Goal: Download file/media

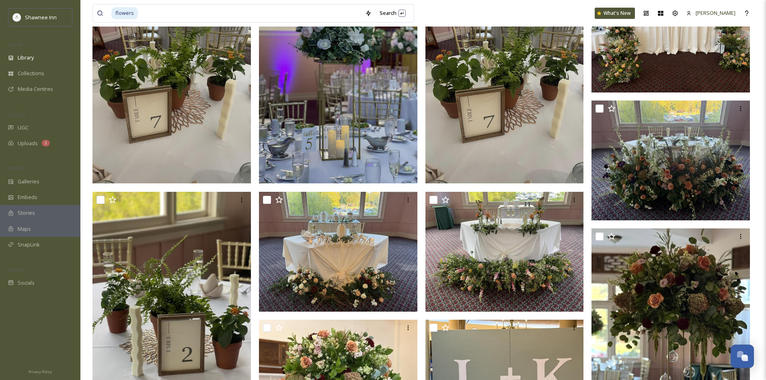
scroll to position [161, 0]
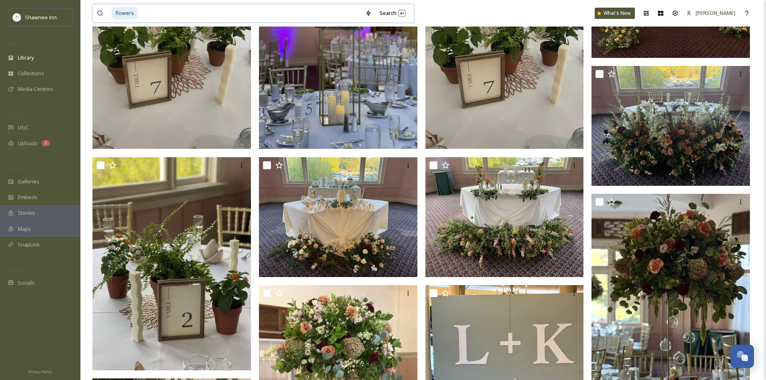
drag, startPoint x: 163, startPoint y: 10, endPoint x: 83, endPoint y: 12, distance: 80.0
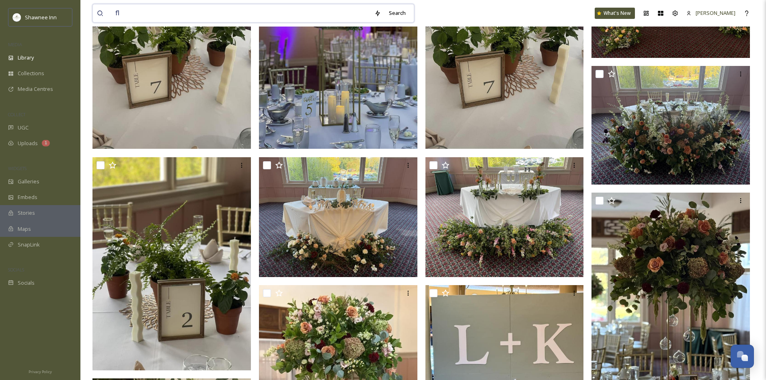
type input "f"
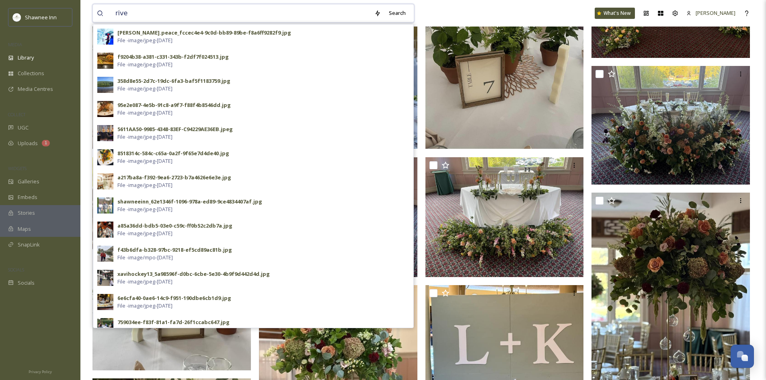
type input "river"
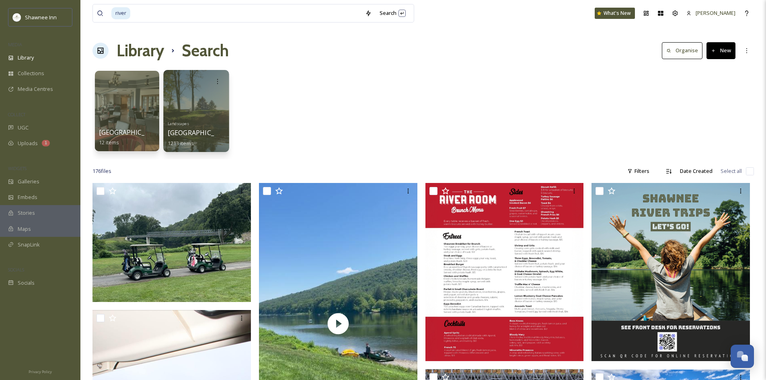
click at [220, 126] on div "Landscapes Riverside 1213 items" at bounding box center [196, 133] width 57 height 30
click at [219, 125] on div "Landscapes Riverside 1213 items" at bounding box center [196, 133] width 57 height 30
click at [215, 78] on icon at bounding box center [217, 81] width 6 height 6
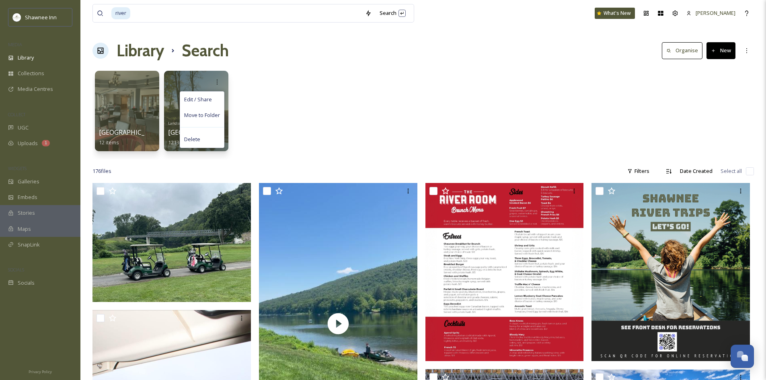
click at [262, 106] on div "River Room 12 items Edit / Share Move to Folder Delete Landscapes Riverside 121…" at bounding box center [422, 113] width 661 height 92
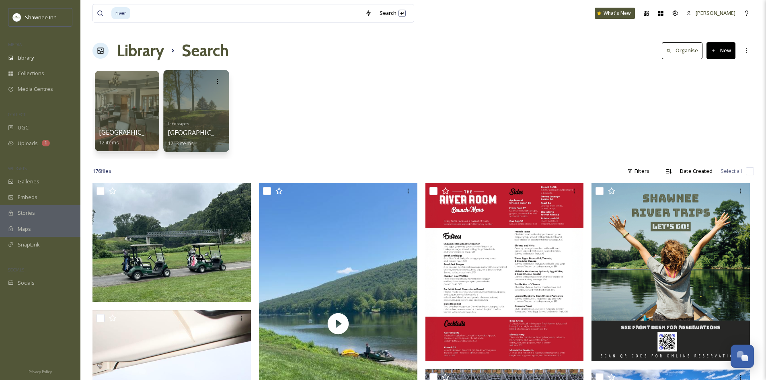
click at [201, 123] on div "Landscapes Riverside 1213 items" at bounding box center [196, 133] width 57 height 30
click at [177, 141] on span "1213 items" at bounding box center [181, 142] width 26 height 7
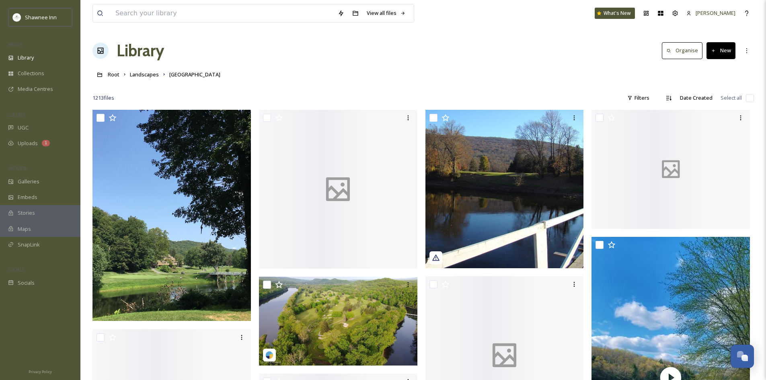
click at [292, 62] on div "Library Organise New" at bounding box center [422, 51] width 661 height 24
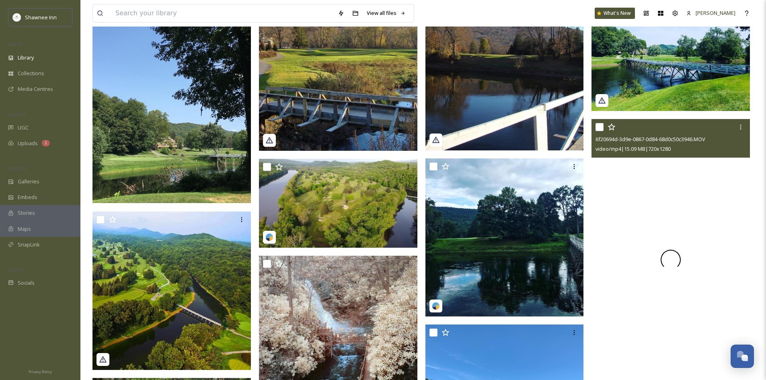
scroll to position [121, 0]
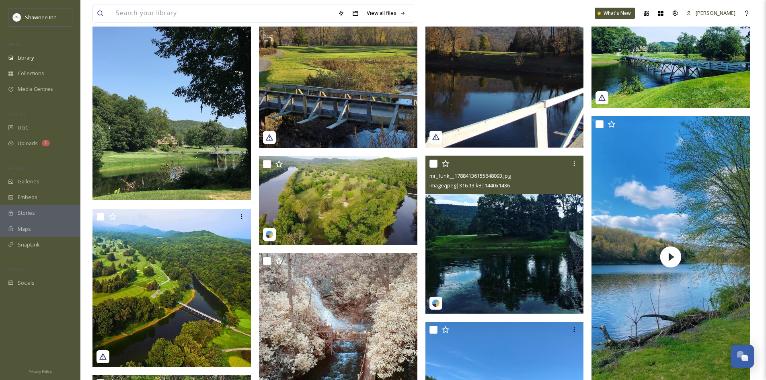
click at [538, 215] on img at bounding box center [504, 235] width 158 height 158
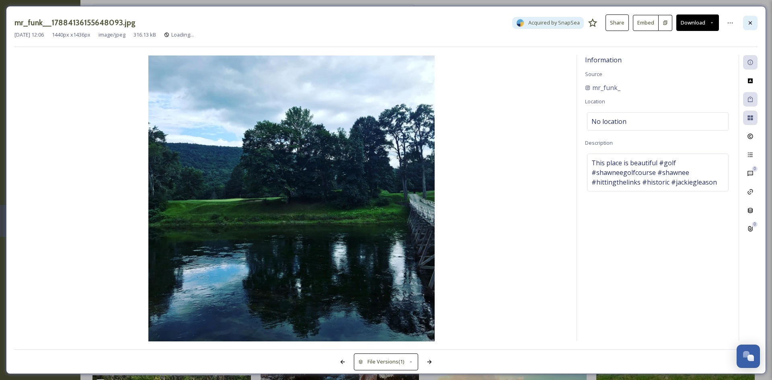
click at [754, 25] on div at bounding box center [750, 23] width 14 height 14
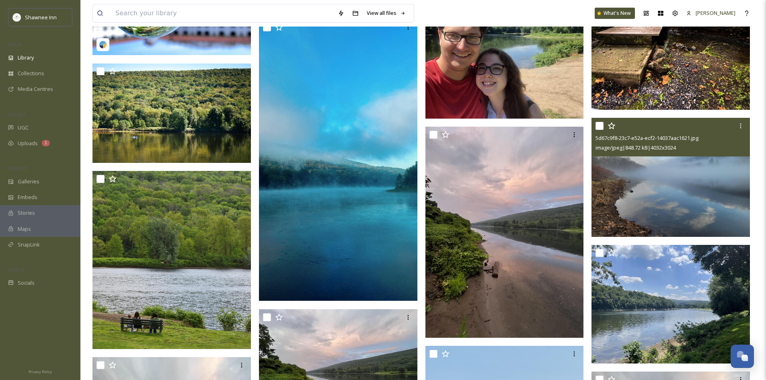
scroll to position [1367, 0]
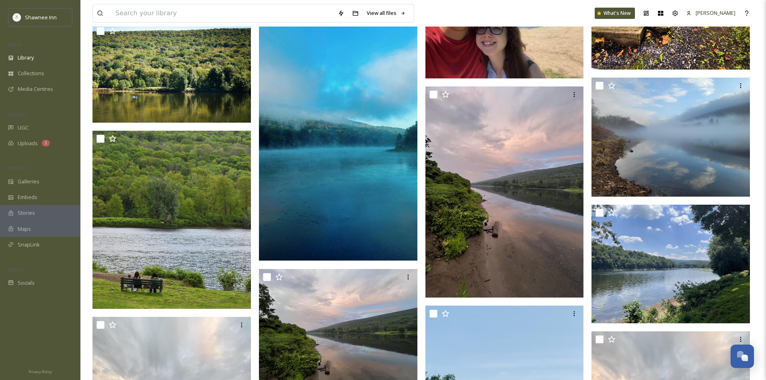
click at [376, 242] on img at bounding box center [338, 119] width 158 height 281
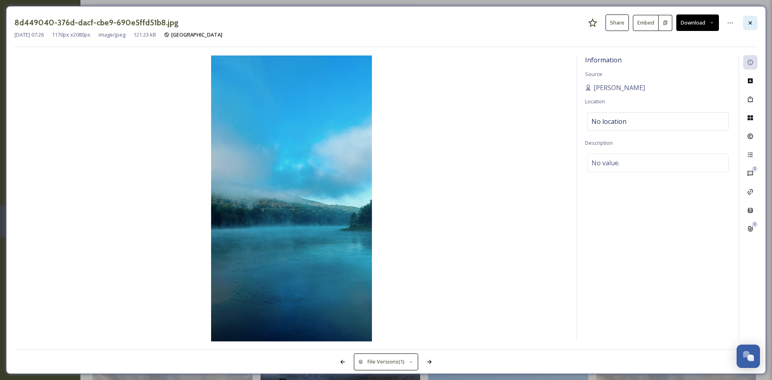
click at [746, 28] on div at bounding box center [750, 23] width 14 height 14
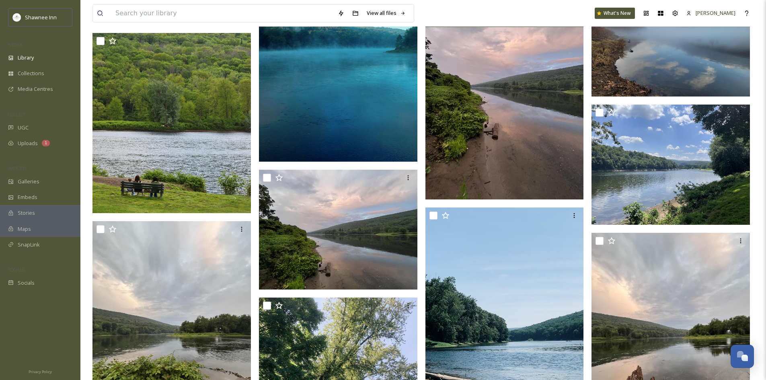
scroll to position [1487, 0]
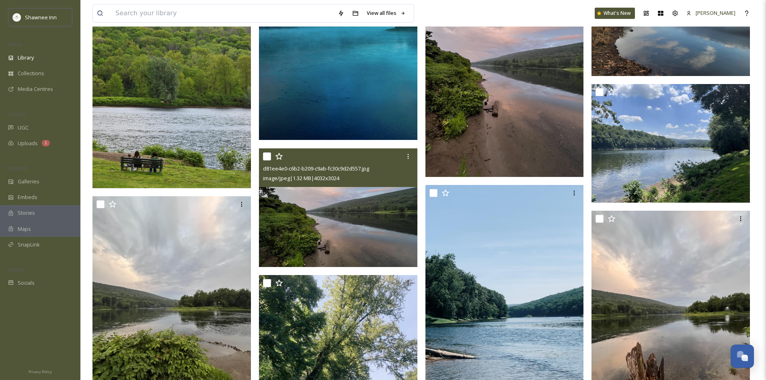
click at [366, 209] on img at bounding box center [338, 207] width 158 height 119
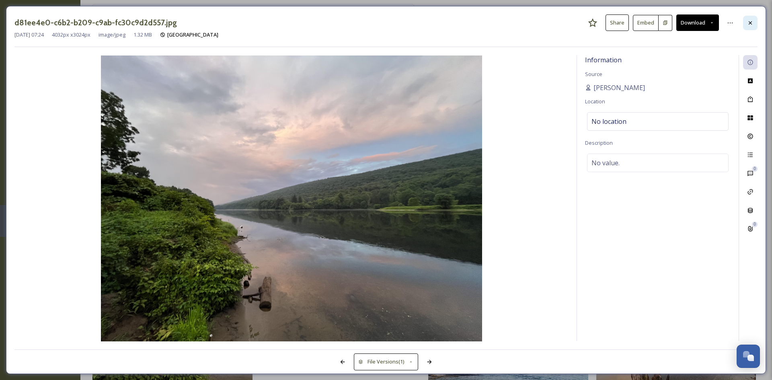
click at [756, 19] on div at bounding box center [750, 23] width 14 height 14
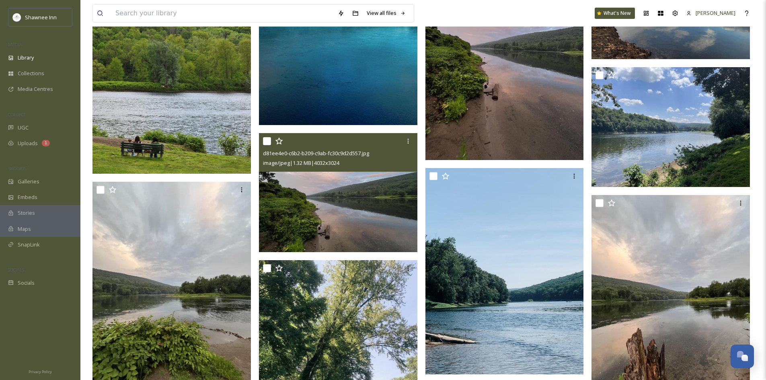
scroll to position [1568, 0]
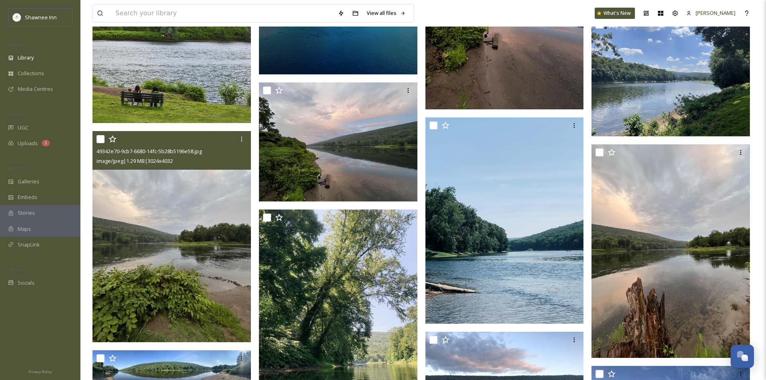
click at [227, 185] on img at bounding box center [171, 236] width 158 height 211
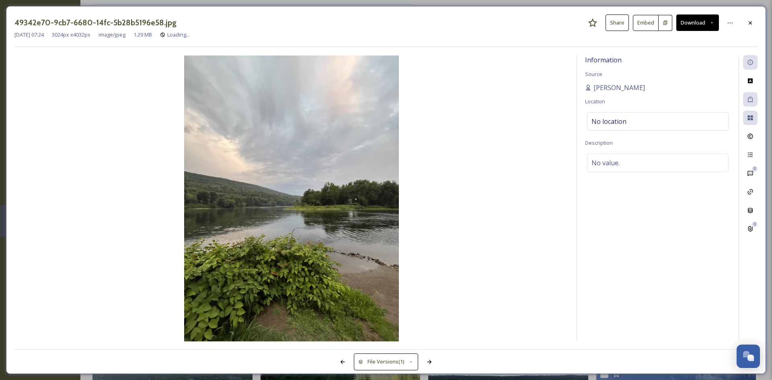
click at [740, 24] on div "49342e70-9cb7-6680-14fc-5b28b5196e58.jpg Share Embed Download" at bounding box center [385, 22] width 743 height 16
click at [743, 24] on div at bounding box center [750, 23] width 14 height 14
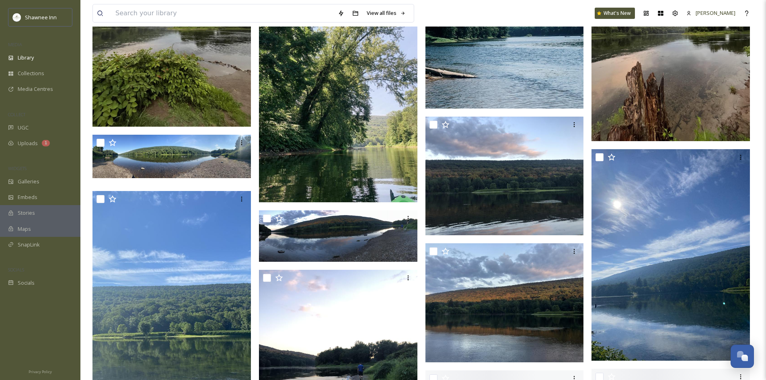
scroll to position [1769, 0]
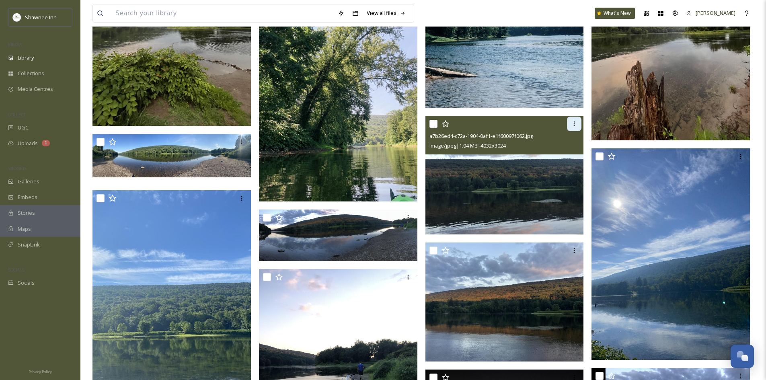
click at [565, 138] on div "a7b26ed4-c72a-1904-0af1-e1f60097f062.jpg" at bounding box center [505, 136] width 152 height 10
click at [542, 192] on img at bounding box center [504, 175] width 158 height 119
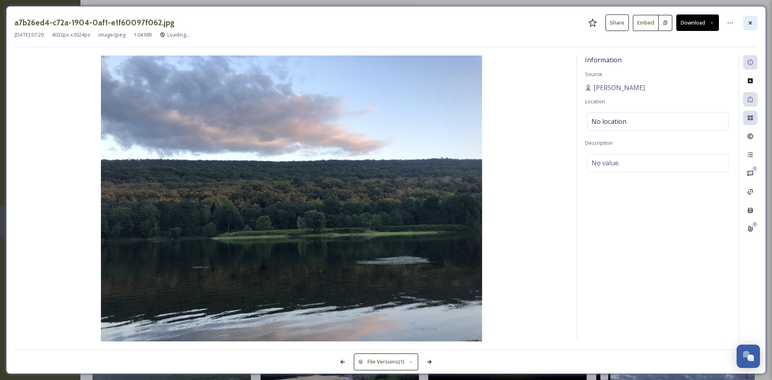
click at [752, 22] on icon at bounding box center [750, 23] width 6 height 6
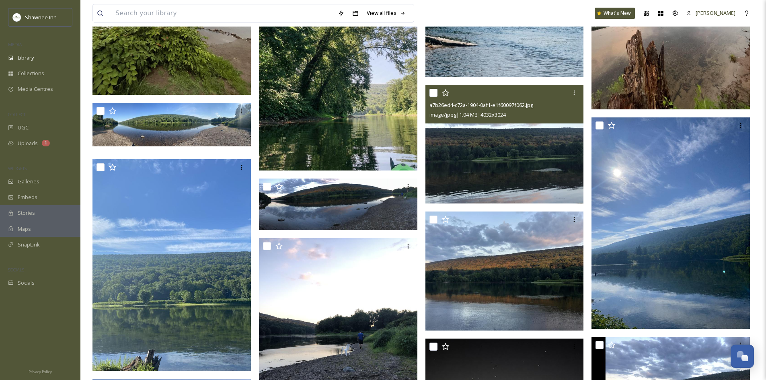
scroll to position [1809, 0]
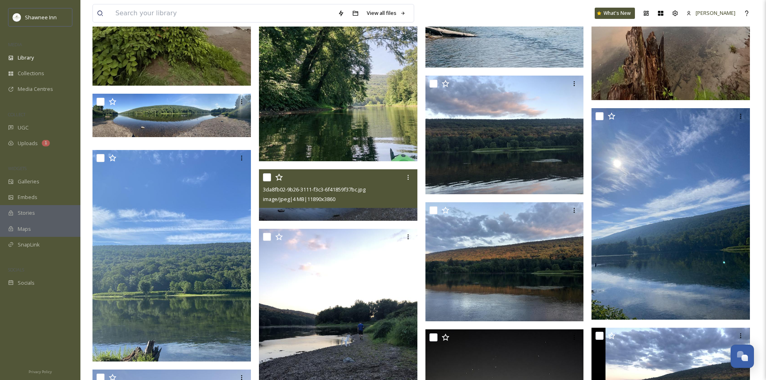
click at [325, 203] on span "image/jpeg | 4 MB | 11890 x 3860" at bounding box center [299, 198] width 72 height 7
click at [330, 210] on img at bounding box center [338, 194] width 158 height 51
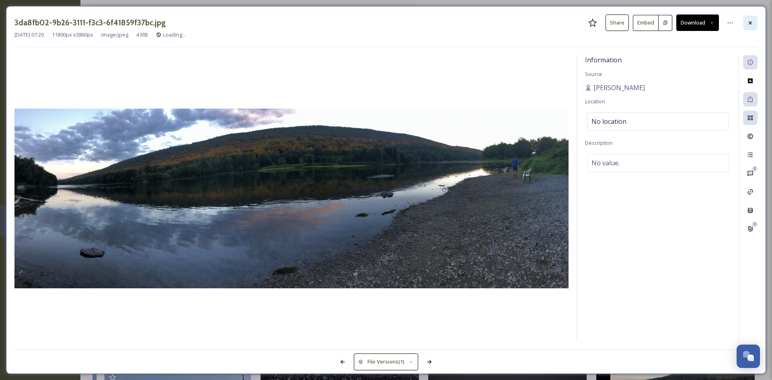
click at [751, 26] on icon at bounding box center [750, 23] width 6 height 6
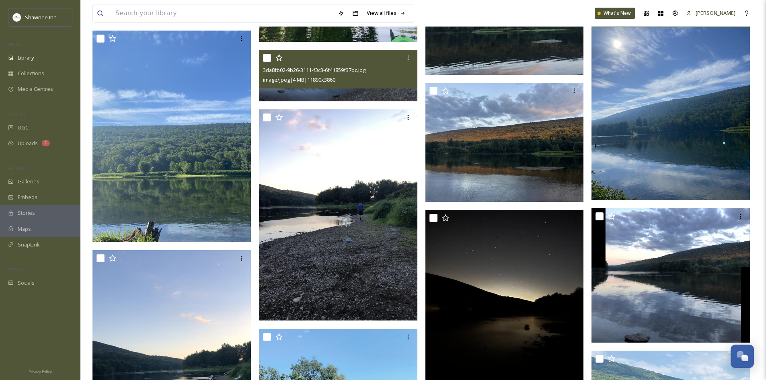
scroll to position [2010, 0]
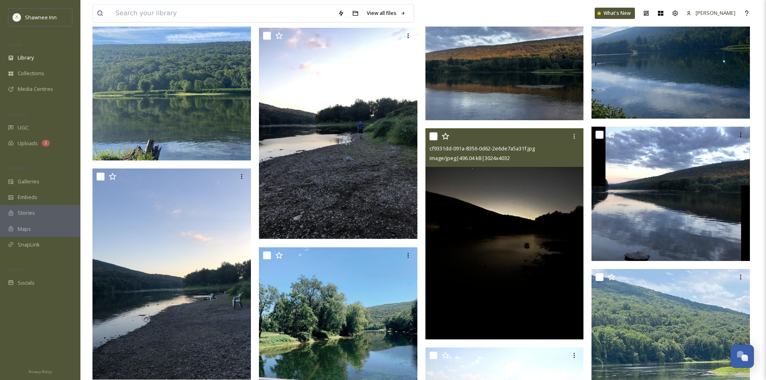
click at [580, 166] on div "cf9331dd-091a-8356-0d62-2e6de7a5a31f.jpg image/jpeg | 496.04 kB | 3024 x 4032" at bounding box center [504, 147] width 158 height 39
click at [537, 197] on img at bounding box center [504, 233] width 158 height 211
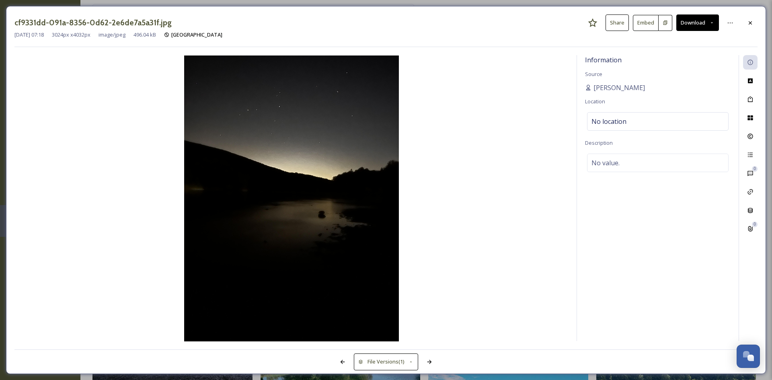
click at [744, 30] on div "cf9331dd-091a-8356-0d62-2e6de7a5a31f.jpg Share Embed Download" at bounding box center [385, 22] width 743 height 16
click at [750, 27] on div at bounding box center [750, 23] width 14 height 14
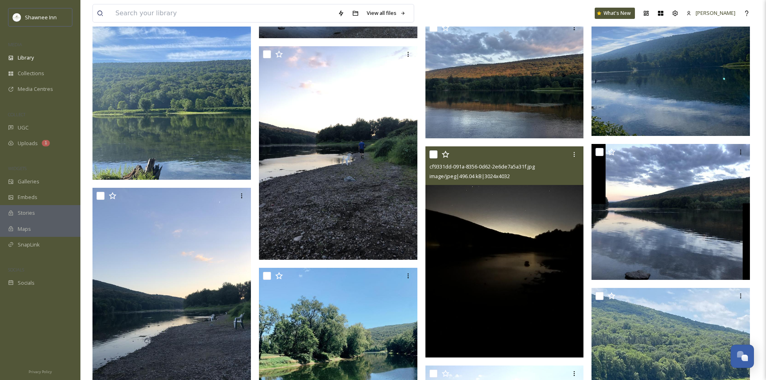
click at [461, 202] on img at bounding box center [504, 251] width 158 height 211
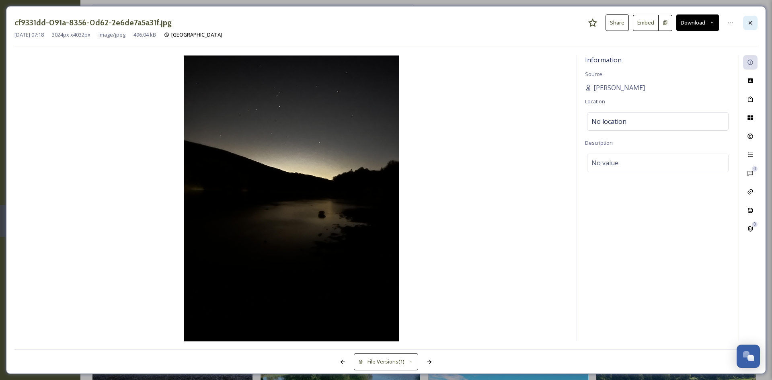
click at [757, 21] on div at bounding box center [750, 23] width 14 height 14
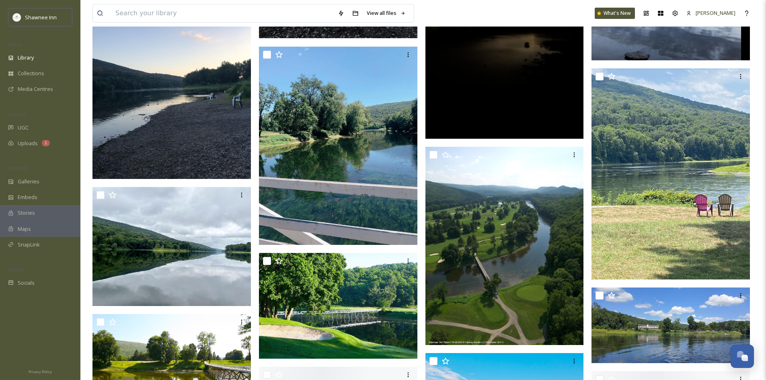
scroll to position [2211, 0]
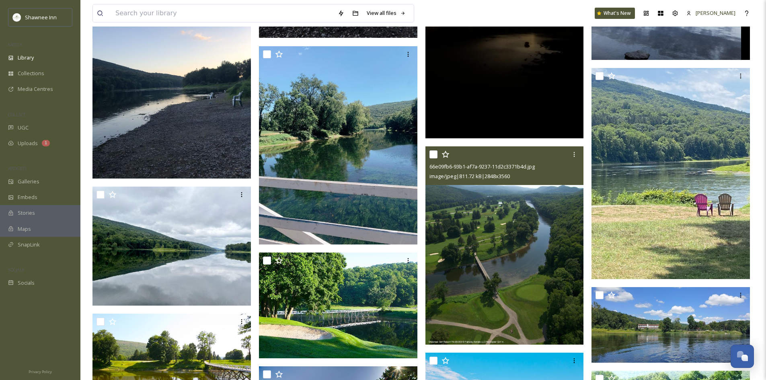
click at [519, 260] on img at bounding box center [504, 245] width 158 height 198
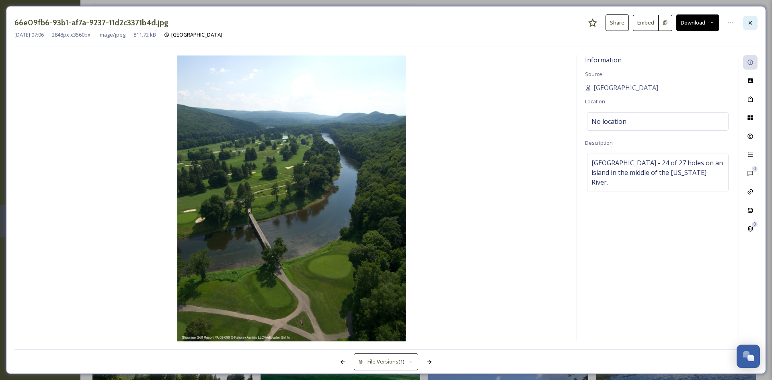
click at [746, 25] on div at bounding box center [750, 23] width 14 height 14
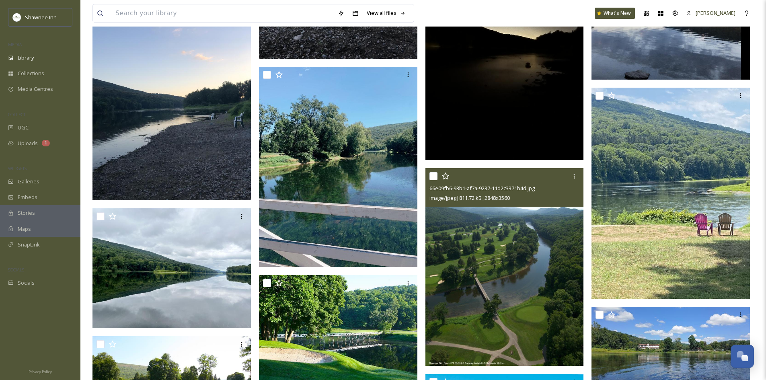
click at [544, 232] on img at bounding box center [504, 267] width 158 height 198
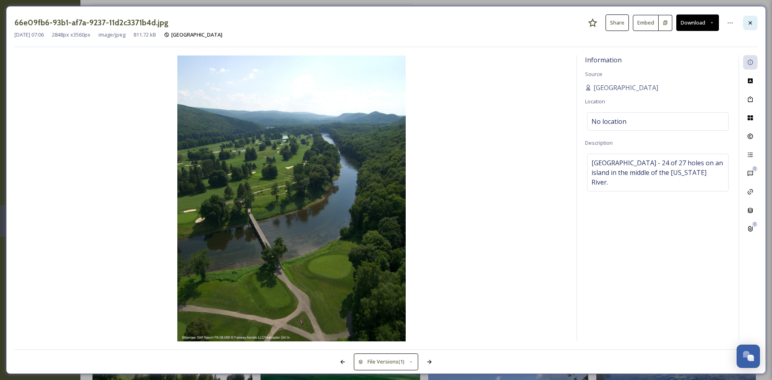
click at [755, 23] on div at bounding box center [750, 23] width 14 height 14
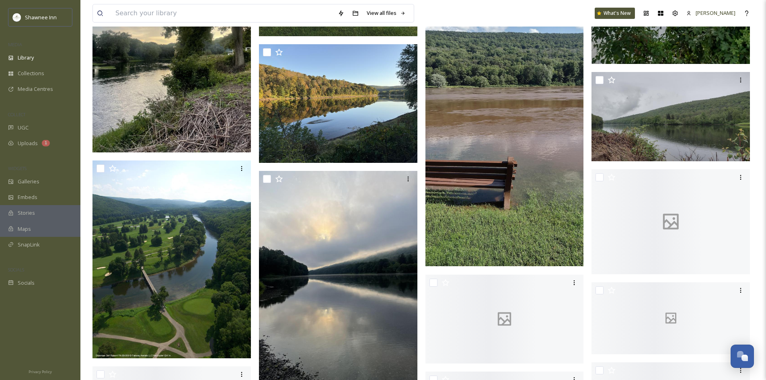
scroll to position [3789, 0]
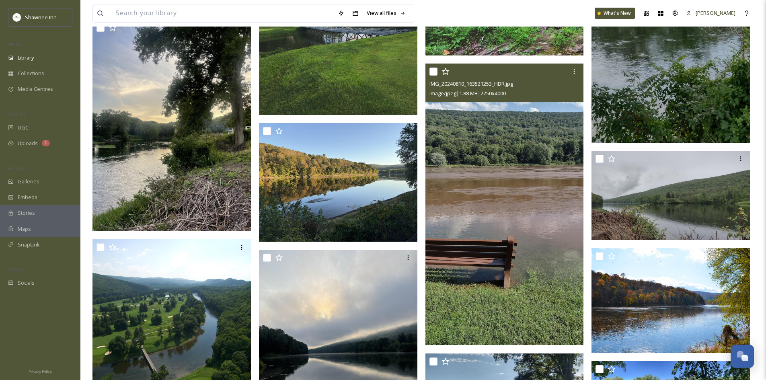
click at [486, 179] on img at bounding box center [504, 204] width 158 height 281
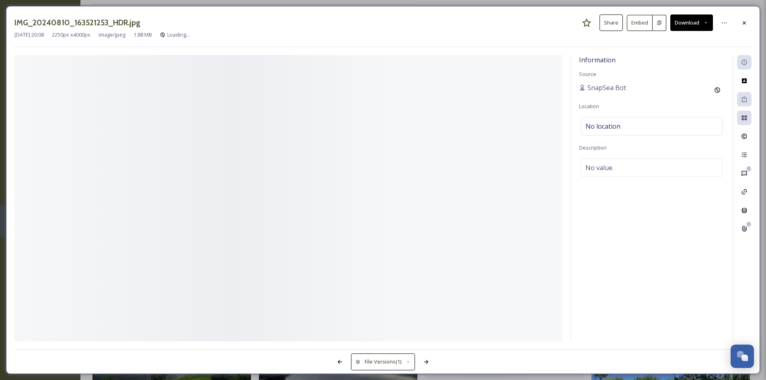
scroll to position [3709, 0]
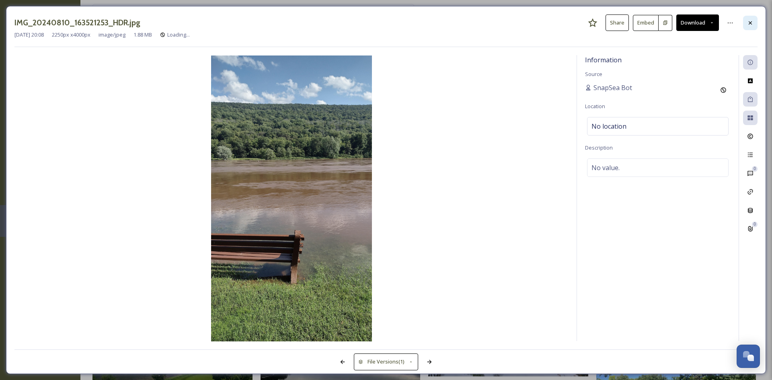
click at [752, 29] on div at bounding box center [750, 23] width 14 height 14
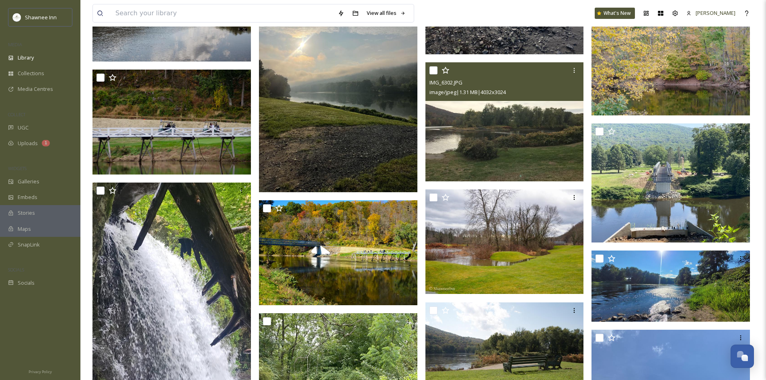
scroll to position [5638, 0]
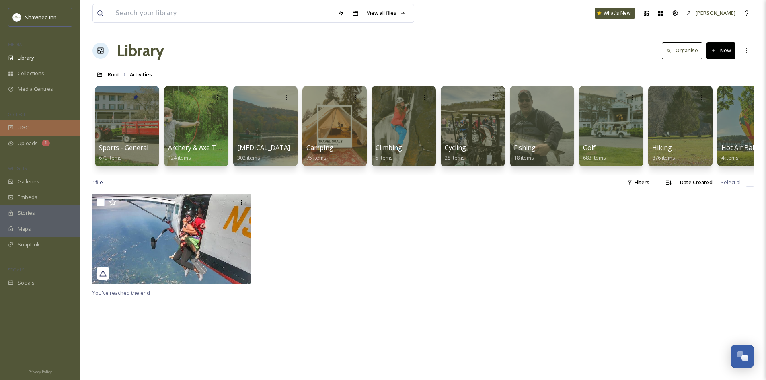
click at [45, 131] on div "UGC" at bounding box center [40, 128] width 80 height 16
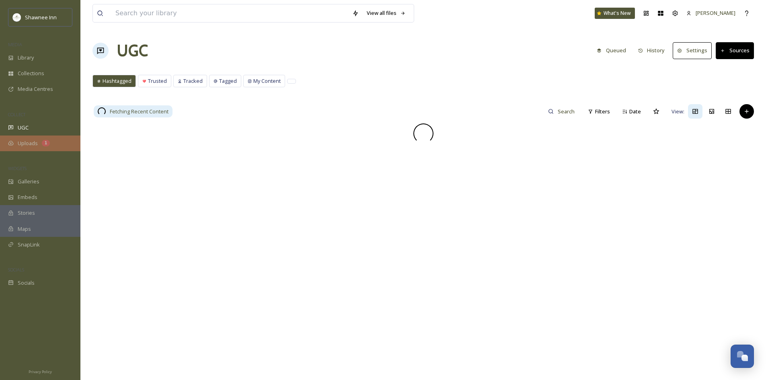
click at [14, 150] on div "Uploads 1" at bounding box center [40, 143] width 80 height 16
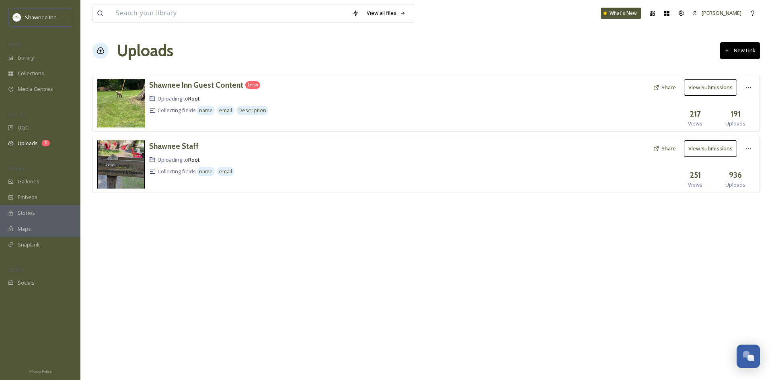
click at [195, 79] on div "Shawnee Inn Guest Content 1 new Uploading to Root Collecting fields name email …" at bounding box center [425, 103] width 667 height 57
click at [190, 84] on h3 "Shawnee Inn Guest Content" at bounding box center [196, 85] width 94 height 10
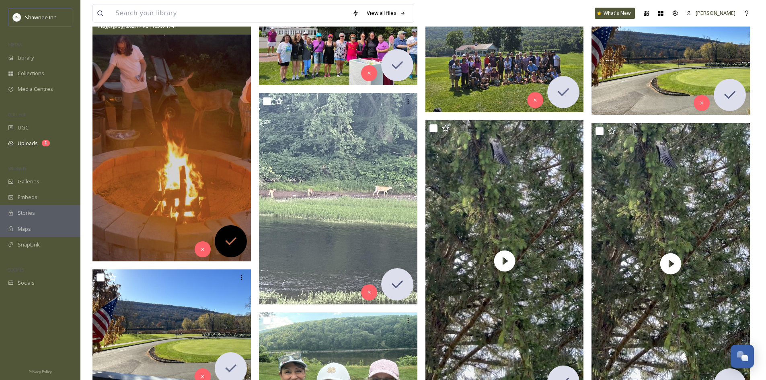
scroll to position [161, 0]
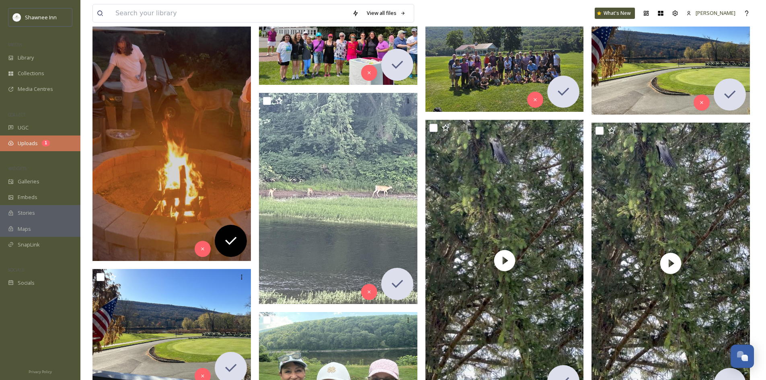
click at [27, 141] on span "Uploads" at bounding box center [28, 143] width 20 height 8
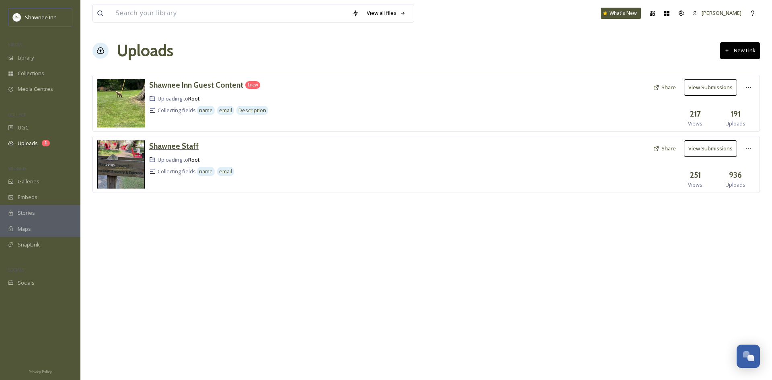
click at [181, 146] on h3 "Shawnee Staff" at bounding box center [173, 146] width 49 height 10
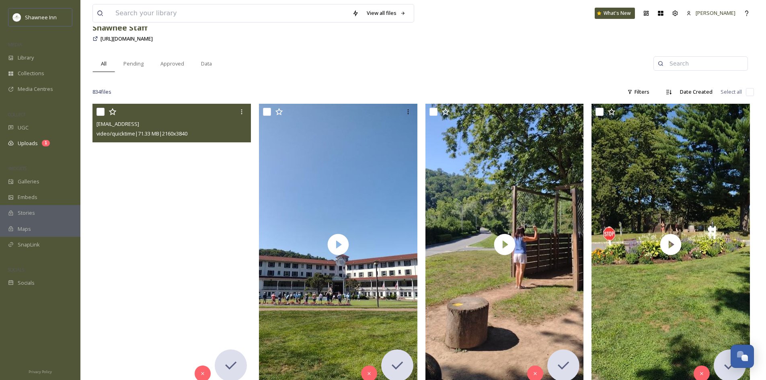
scroll to position [80, 0]
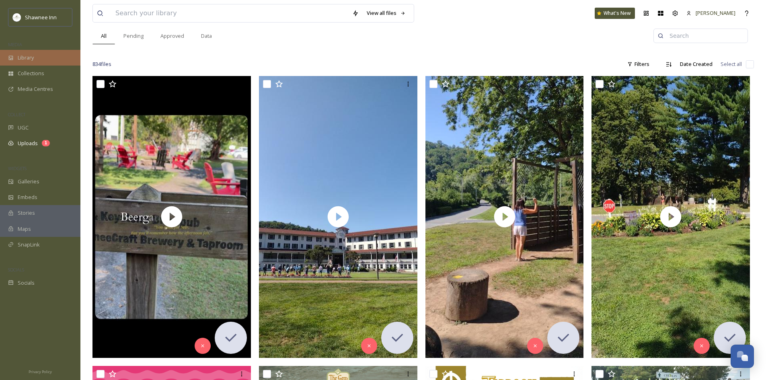
click at [32, 62] on span "Library" at bounding box center [26, 58] width 16 height 8
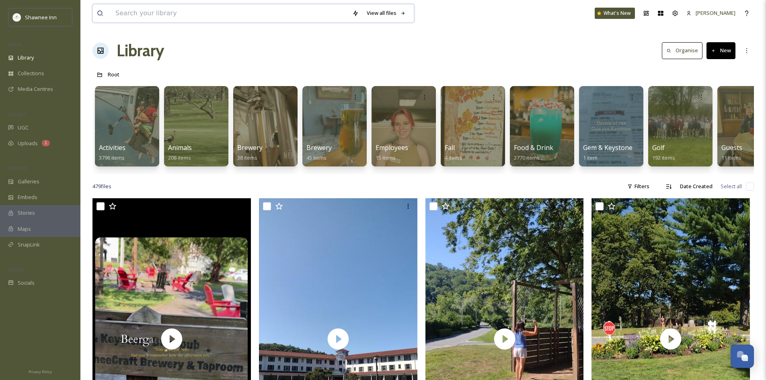
click at [154, 21] on input at bounding box center [229, 13] width 237 height 18
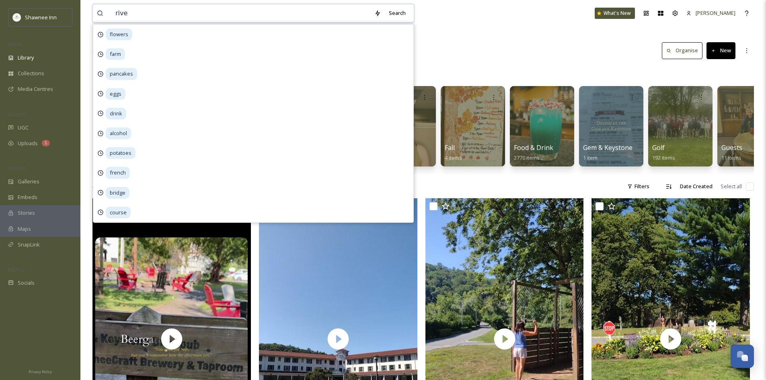
type input "river"
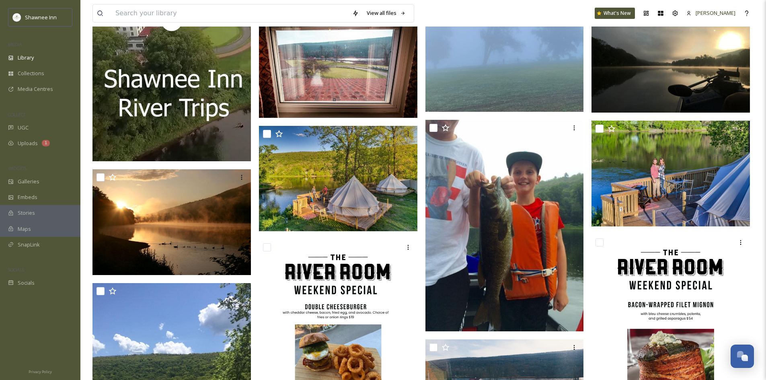
scroll to position [5351, 0]
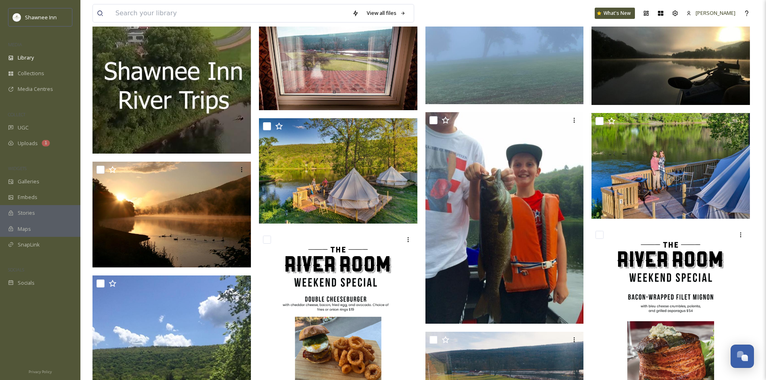
click at [709, 82] on img at bounding box center [670, 45] width 158 height 119
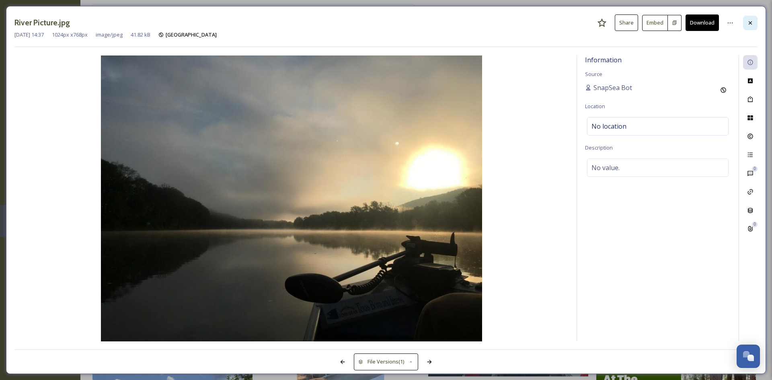
click at [748, 29] on div at bounding box center [750, 23] width 14 height 14
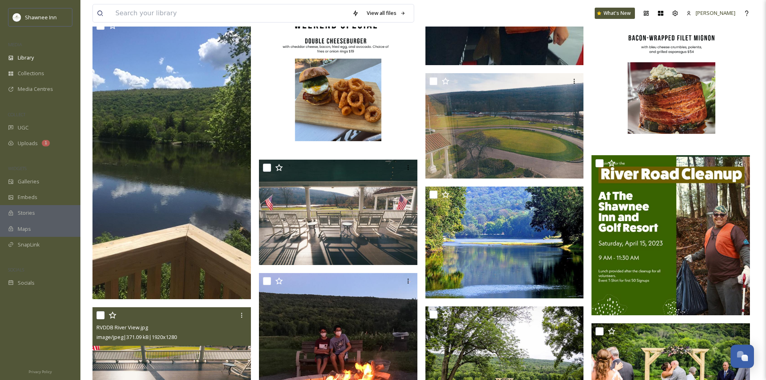
scroll to position [5632, 0]
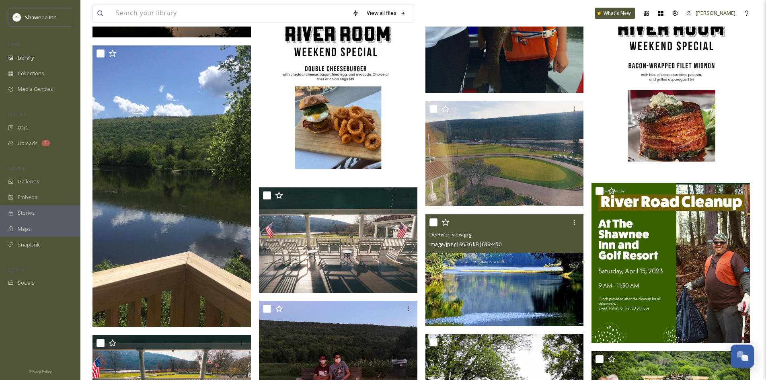
click at [509, 279] on img at bounding box center [504, 270] width 158 height 112
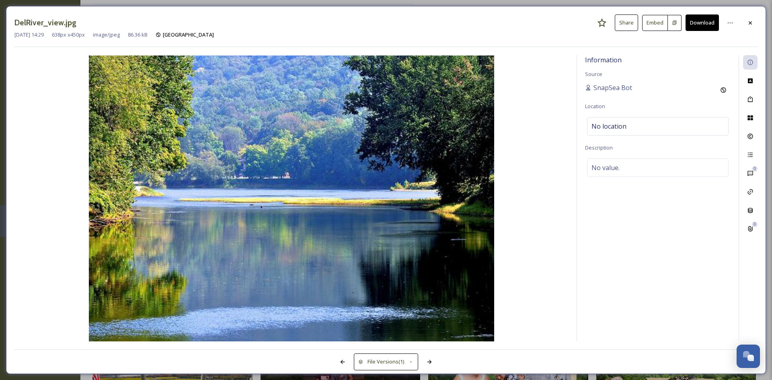
click at [759, 21] on div "DelRiver_view.jpg Share Embed Download [DATE] 14:29 638 px x 450 px image/jpeg …" at bounding box center [386, 190] width 760 height 368
click at [750, 25] on icon at bounding box center [750, 23] width 6 height 6
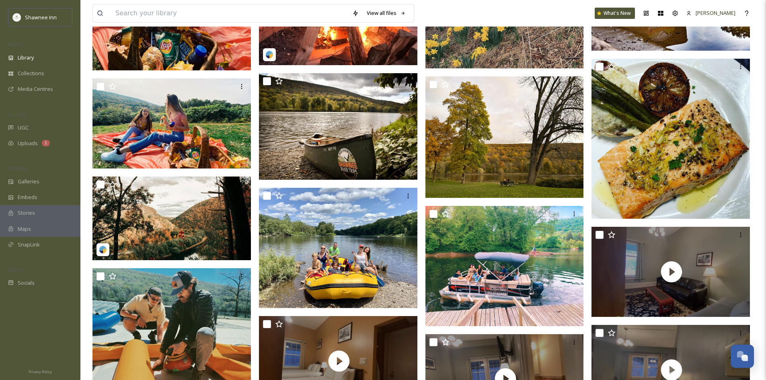
scroll to position [2537, 0]
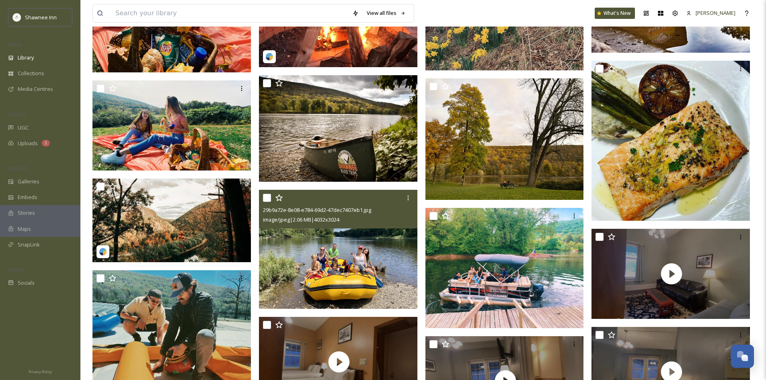
click at [347, 300] on img at bounding box center [338, 249] width 158 height 119
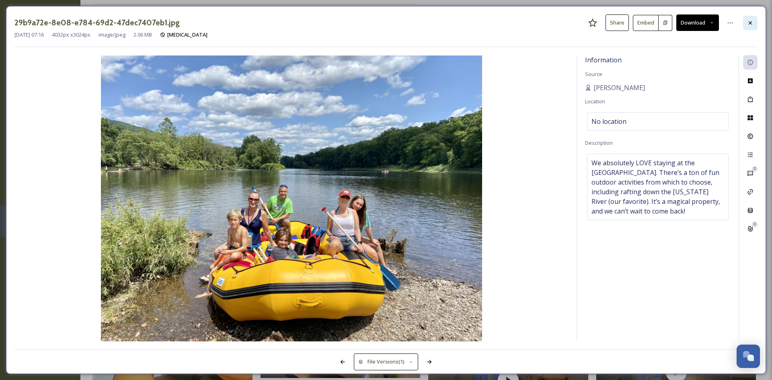
click at [754, 25] on div at bounding box center [750, 23] width 14 height 14
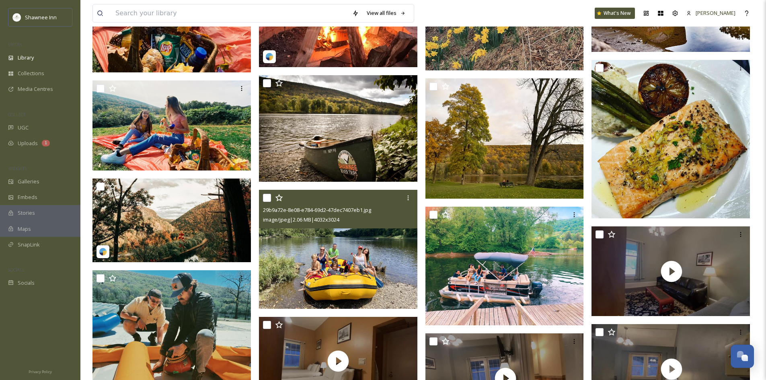
click at [299, 234] on img at bounding box center [338, 249] width 158 height 119
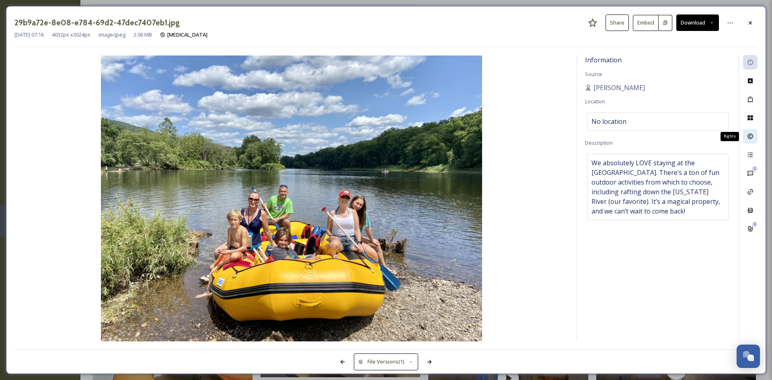
click at [752, 133] on icon at bounding box center [750, 136] width 6 height 6
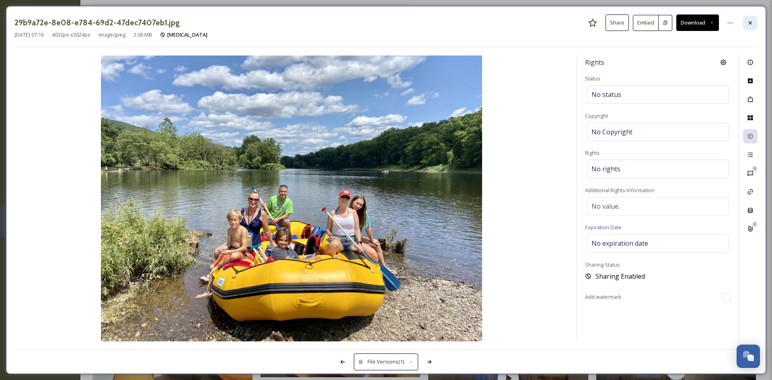
click at [751, 23] on icon at bounding box center [750, 23] width 6 height 6
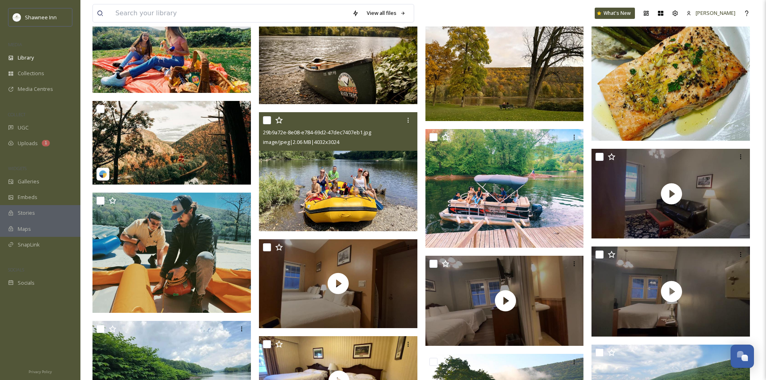
scroll to position [2617, 0]
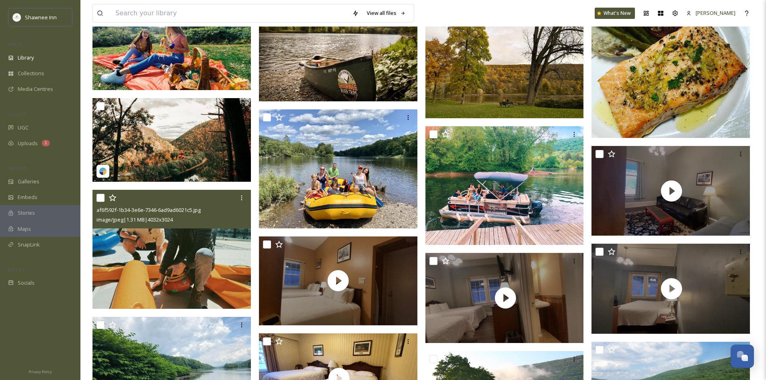
click at [200, 278] on img at bounding box center [171, 249] width 158 height 119
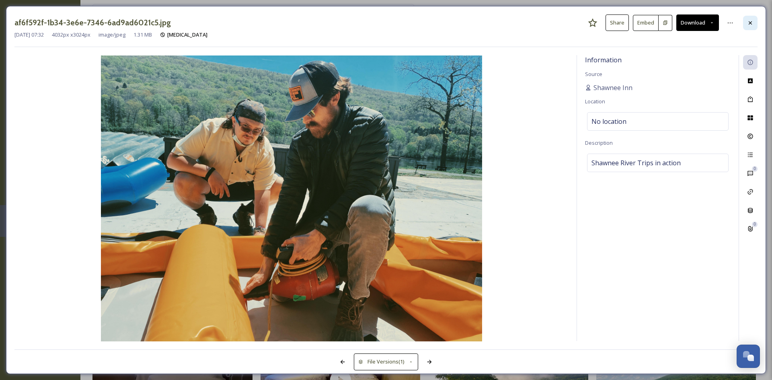
click at [746, 28] on div at bounding box center [750, 23] width 14 height 14
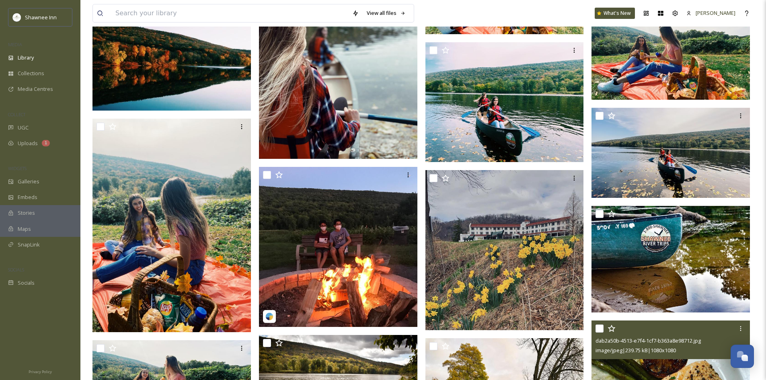
scroll to position [2255, 0]
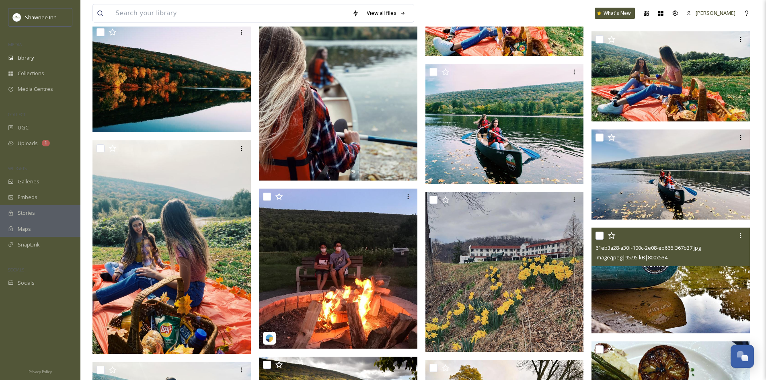
click at [636, 285] on img at bounding box center [670, 281] width 158 height 106
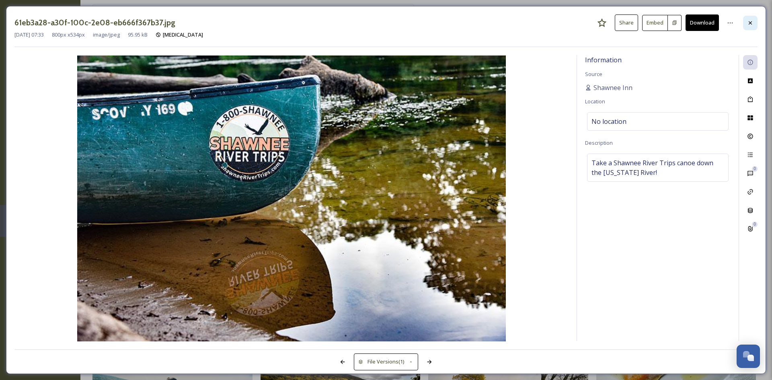
click at [744, 26] on div at bounding box center [750, 23] width 14 height 14
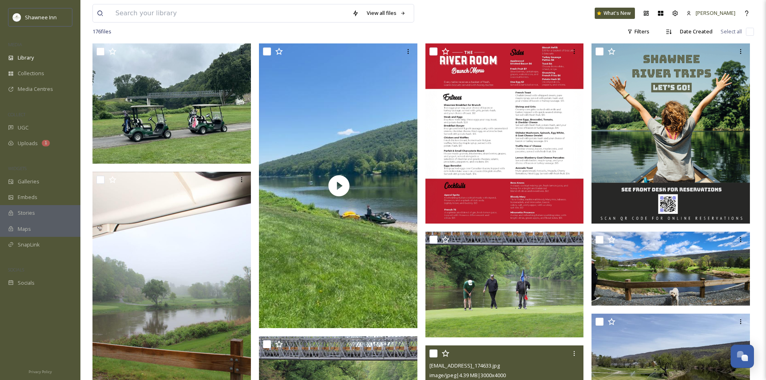
scroll to position [125, 0]
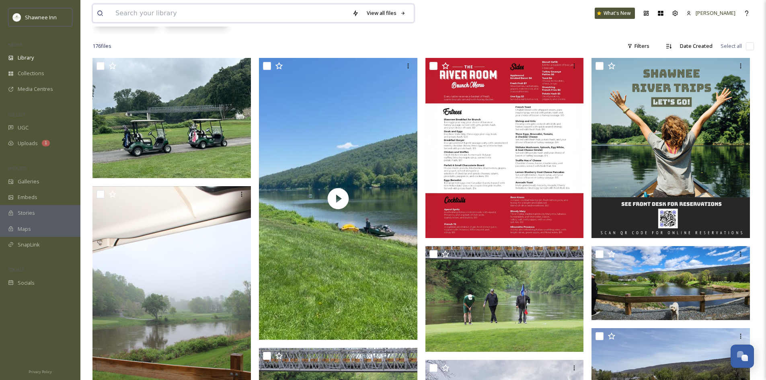
click at [211, 10] on input at bounding box center [229, 13] width 237 height 18
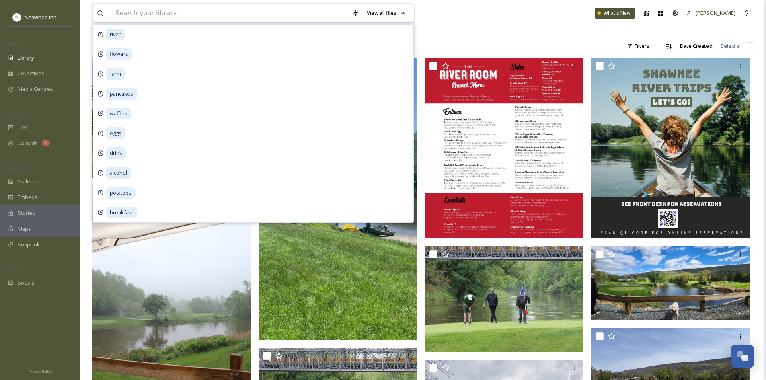
type input "g"
type input "food"
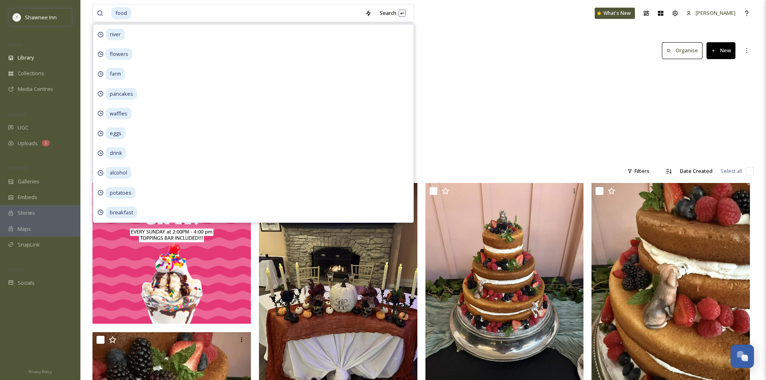
click at [500, 58] on div "Library Search Organise New" at bounding box center [422, 51] width 661 height 24
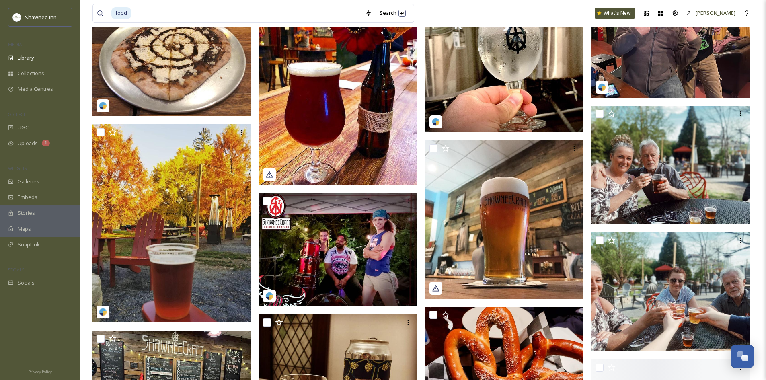
scroll to position [6673, 0]
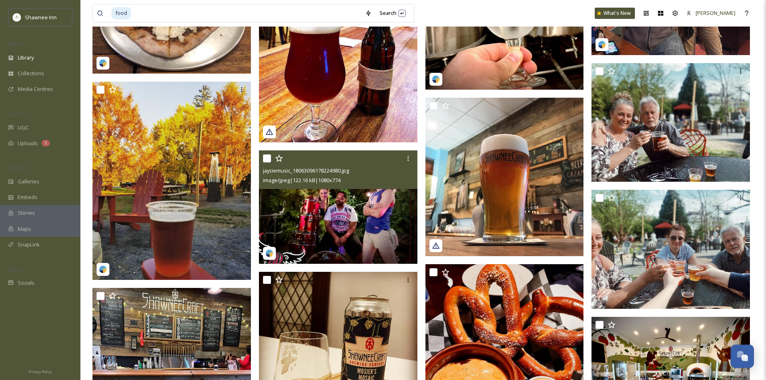
click at [371, 237] on img at bounding box center [338, 207] width 158 height 114
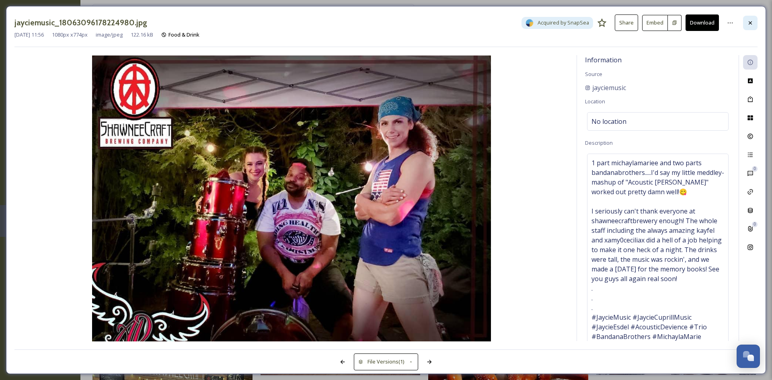
click at [752, 23] on icon at bounding box center [750, 23] width 6 height 6
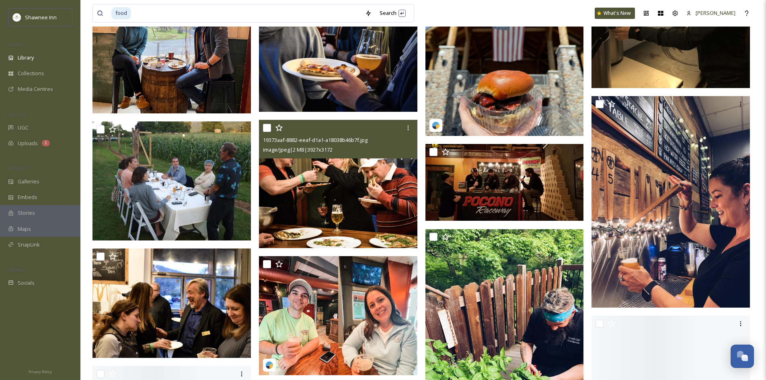
scroll to position [7879, 0]
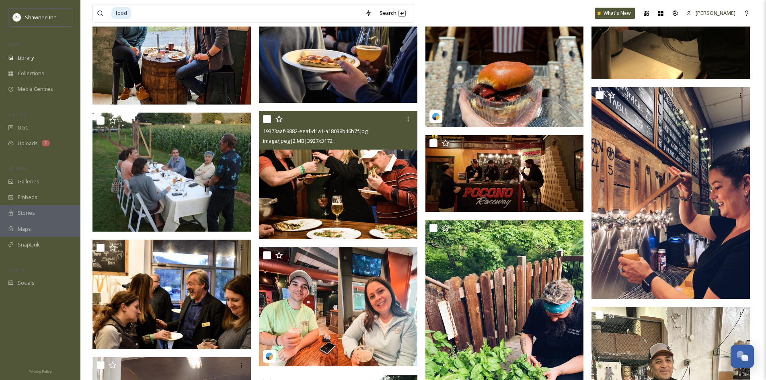
click at [347, 223] on img at bounding box center [338, 175] width 158 height 128
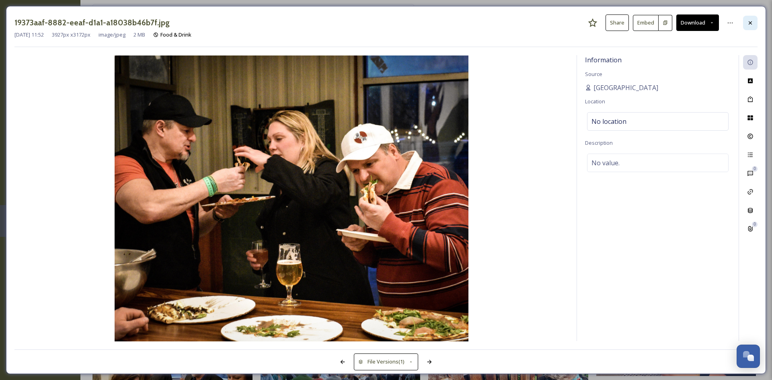
click at [750, 24] on icon at bounding box center [750, 23] width 6 height 6
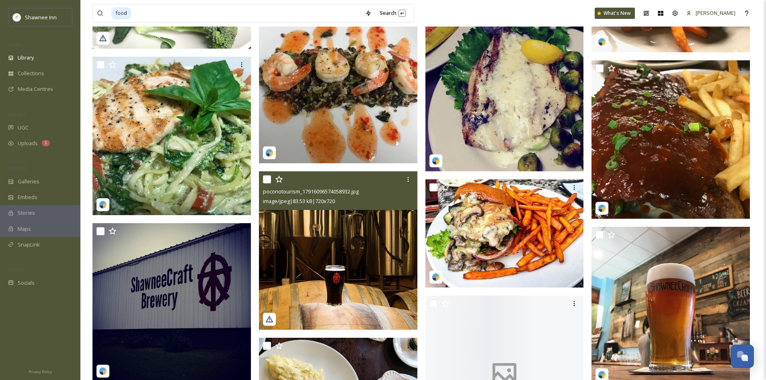
scroll to position [11497, 0]
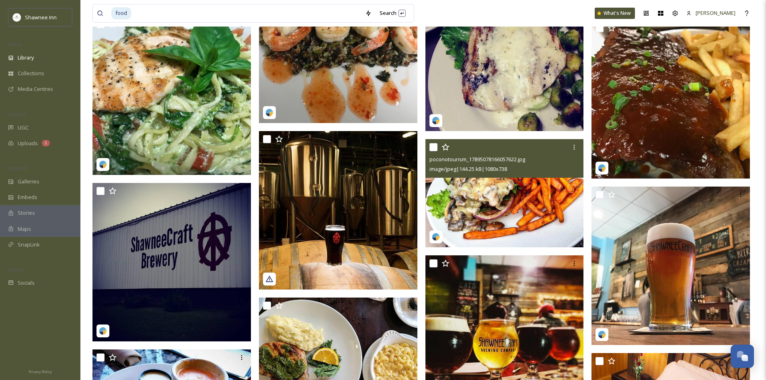
click at [508, 201] on img at bounding box center [504, 193] width 158 height 108
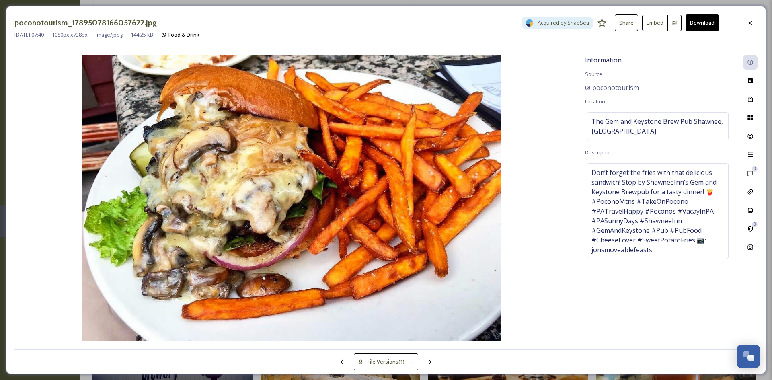
click at [698, 24] on button "Download" at bounding box center [701, 22] width 33 height 16
click at [747, 31] on div "[DATE] 07:40 1080 px x 738 px image/jpeg 144.25 kB Food & Drink" at bounding box center [385, 35] width 743 height 8
click at [749, 130] on div "Rights" at bounding box center [750, 136] width 14 height 14
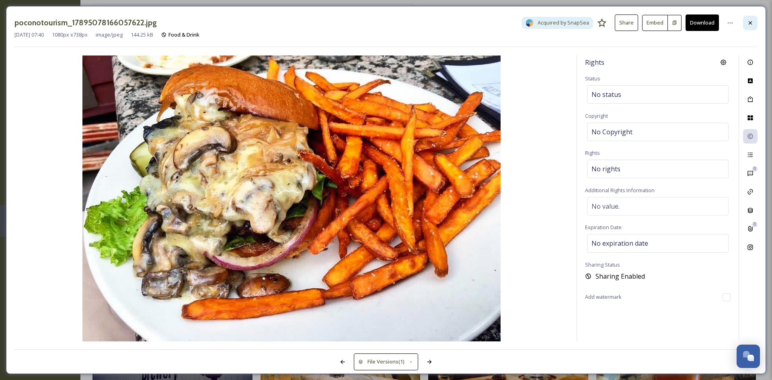
click at [756, 22] on div at bounding box center [750, 23] width 14 height 14
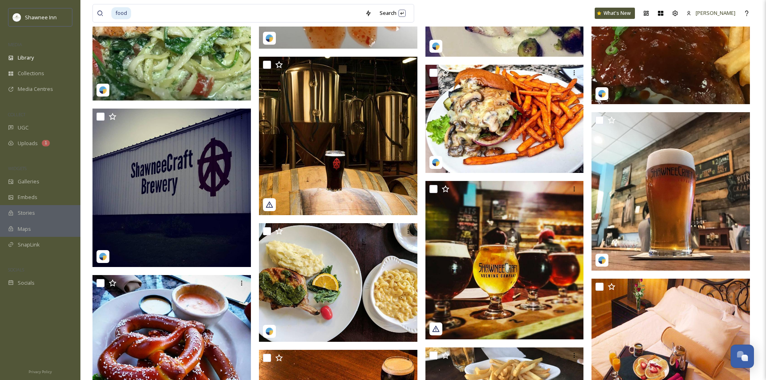
scroll to position [11497, 0]
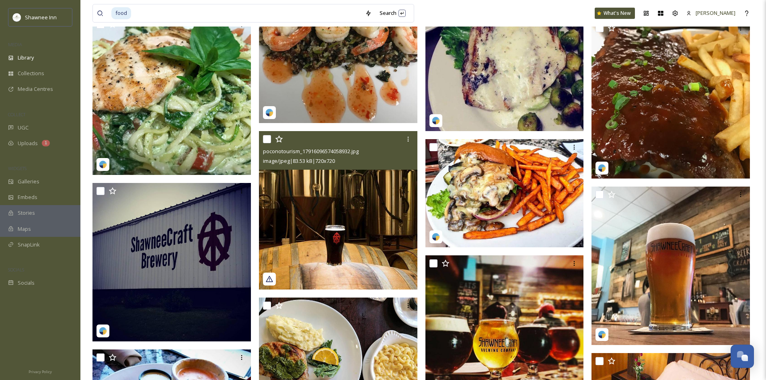
click at [272, 273] on div at bounding box center [269, 279] width 13 height 13
click at [315, 248] on img at bounding box center [338, 210] width 158 height 158
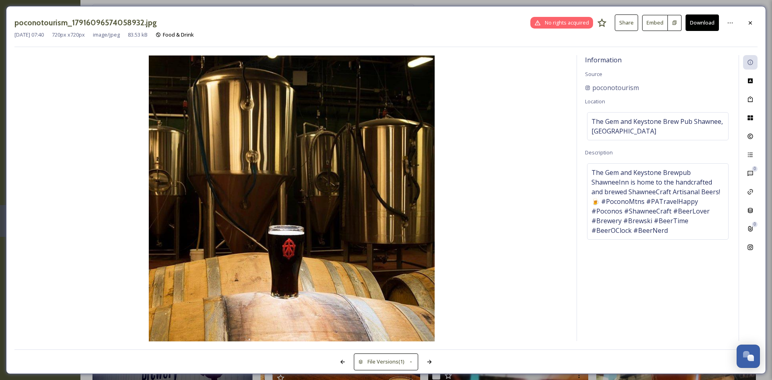
click at [758, 22] on div "poconotourism_17916096574058932.jpg No rights acquired Share Embed Download [DA…" at bounding box center [386, 190] width 760 height 368
click at [755, 22] on div at bounding box center [750, 23] width 14 height 14
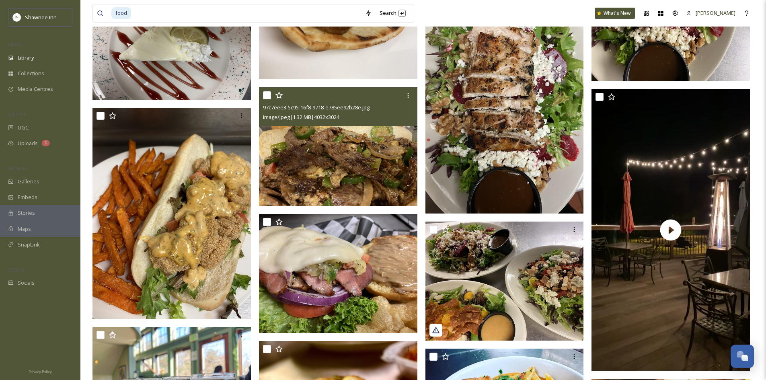
scroll to position [9366, 0]
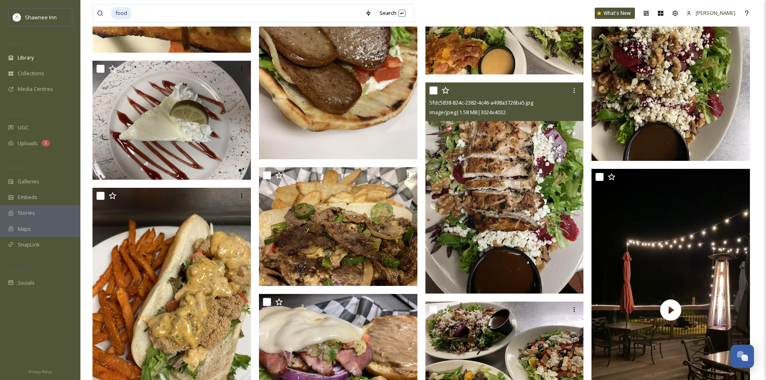
click at [462, 255] on img at bounding box center [504, 187] width 158 height 211
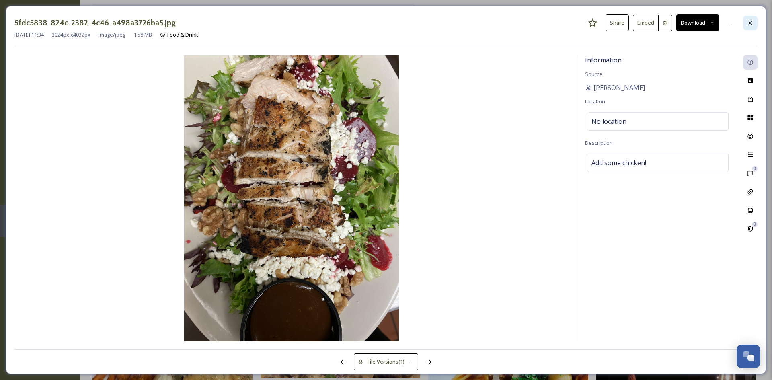
click at [748, 25] on icon at bounding box center [750, 23] width 6 height 6
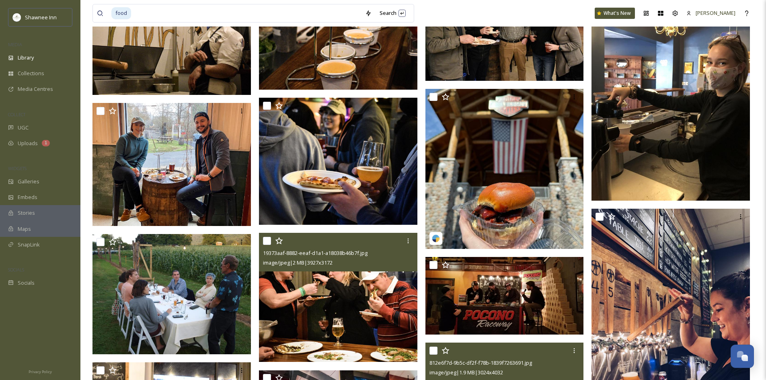
scroll to position [7798, 0]
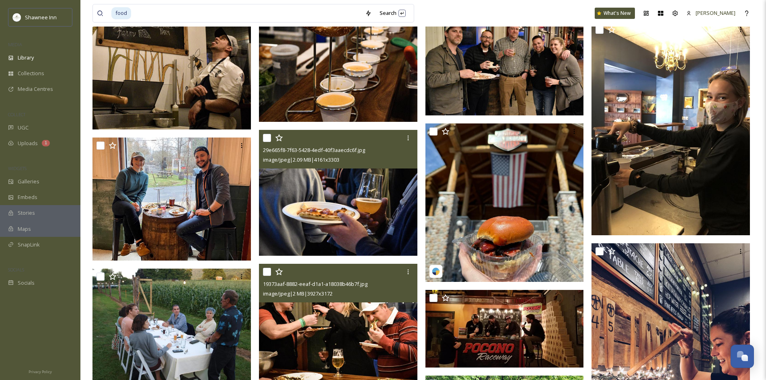
click at [361, 181] on img at bounding box center [338, 193] width 158 height 126
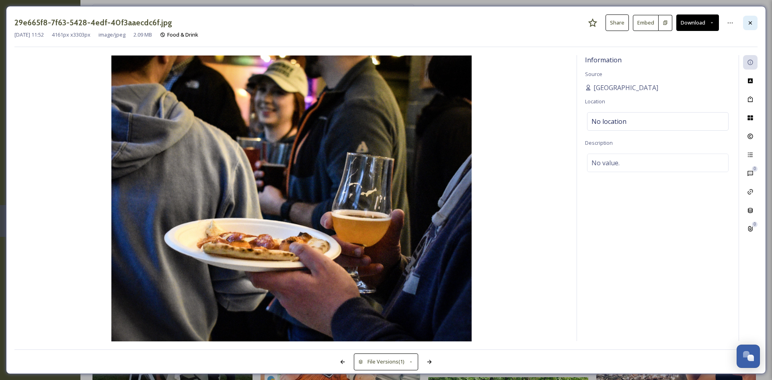
click at [755, 18] on div at bounding box center [750, 23] width 14 height 14
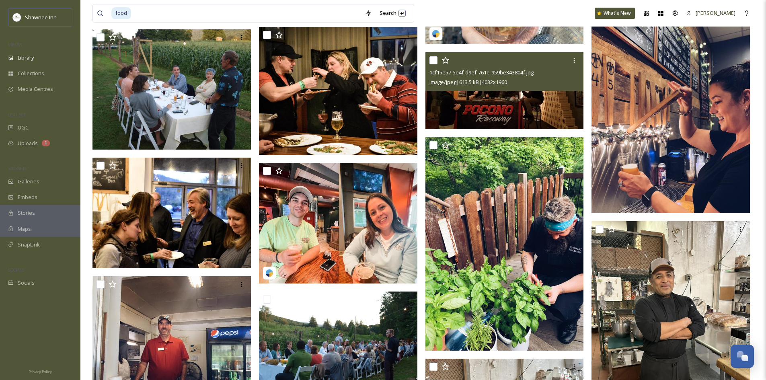
scroll to position [8040, 0]
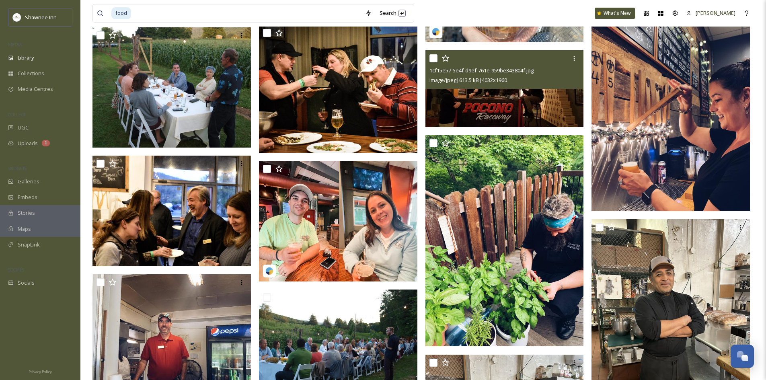
click at [544, 102] on img at bounding box center [504, 88] width 158 height 77
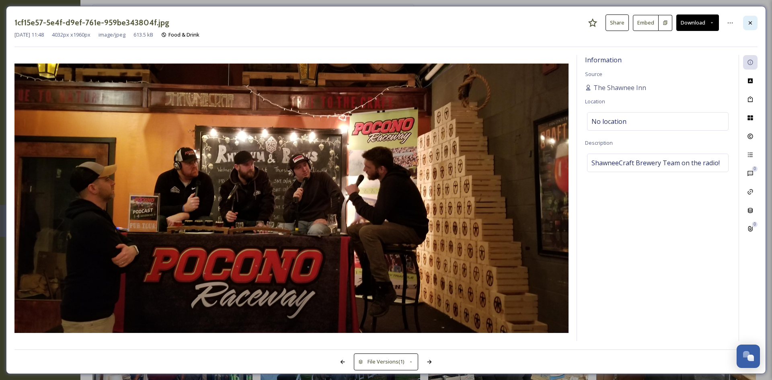
click at [752, 20] on icon at bounding box center [750, 23] width 6 height 6
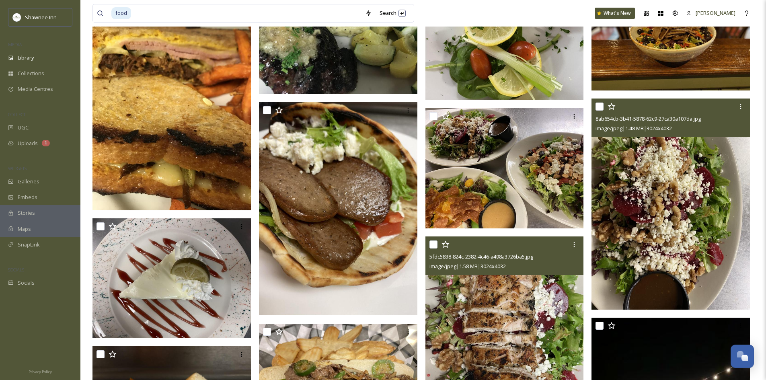
scroll to position [9326, 0]
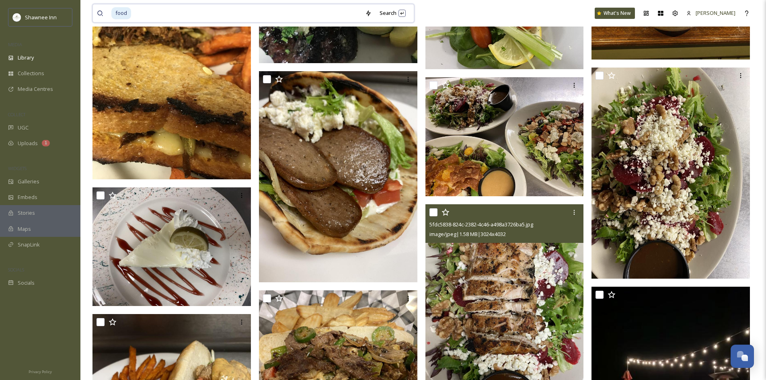
click at [197, 13] on input at bounding box center [246, 13] width 229 height 18
type input "f"
type input "tacos"
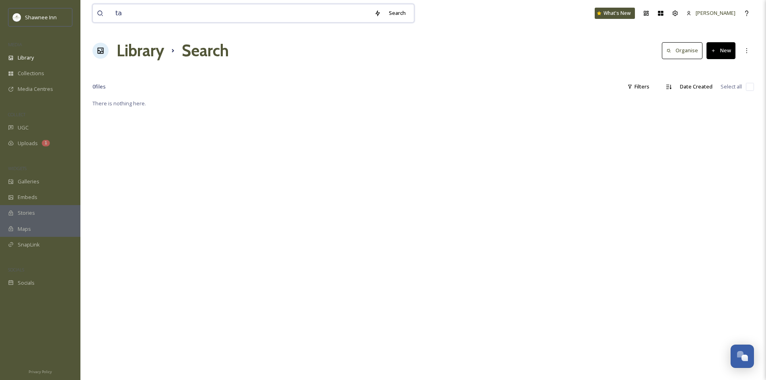
type input "t"
click at [72, 49] on div "MEDIA" at bounding box center [40, 44] width 80 height 10
click at [131, 22] on div "View all files" at bounding box center [253, 13] width 322 height 18
click at [144, 17] on input at bounding box center [229, 13] width 237 height 18
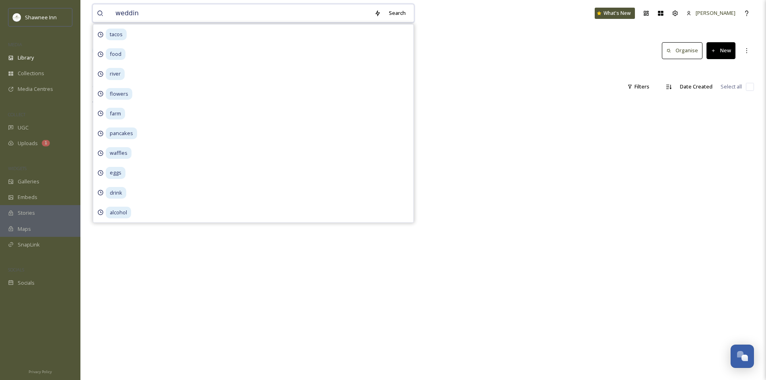
type input "wedding"
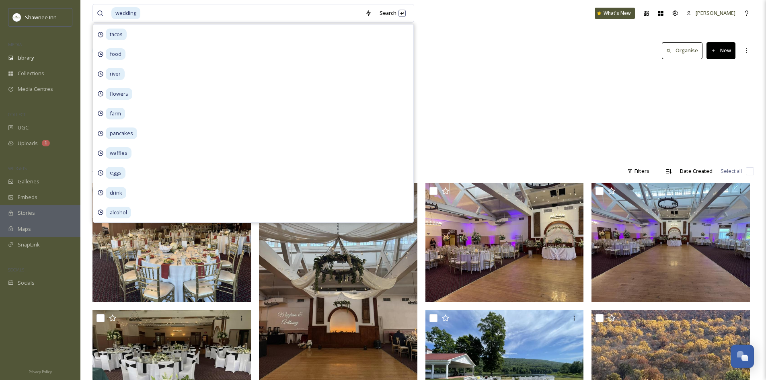
click at [554, 80] on div "Themes Weddings 342 items Weddings 8 items" at bounding box center [422, 113] width 661 height 92
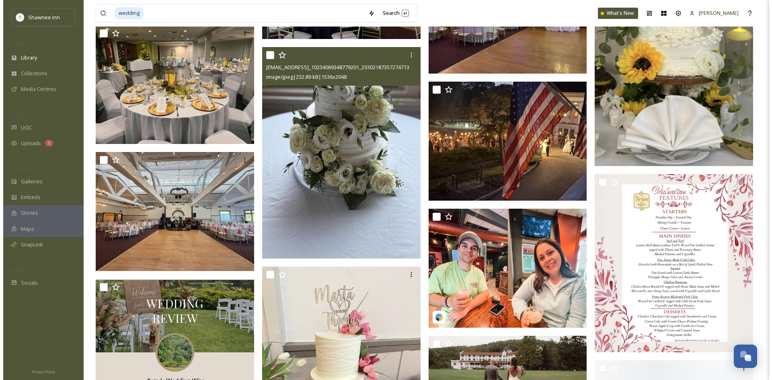
scroll to position [724, 0]
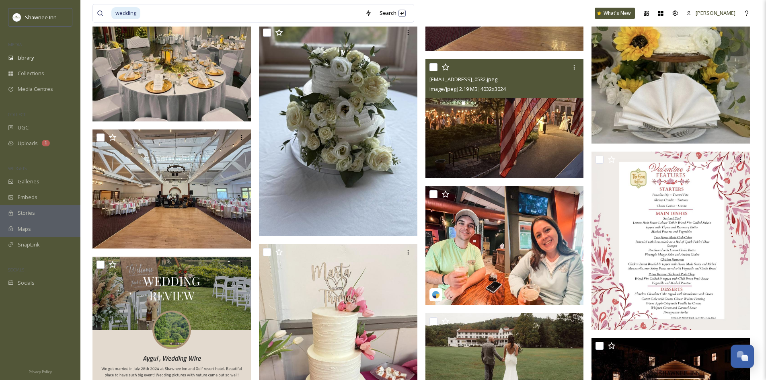
click at [482, 139] on img at bounding box center [504, 118] width 158 height 119
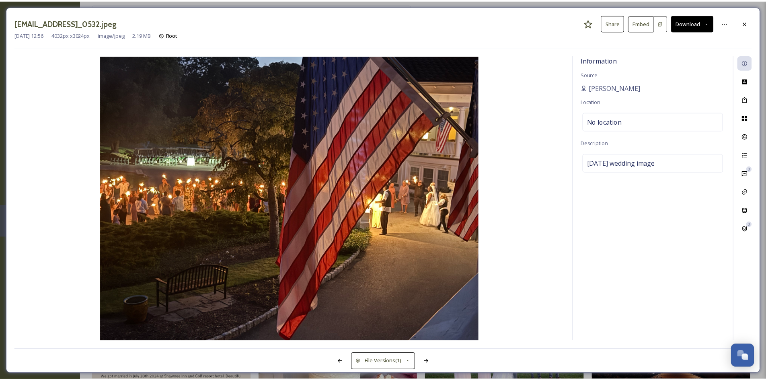
scroll to position [729, 0]
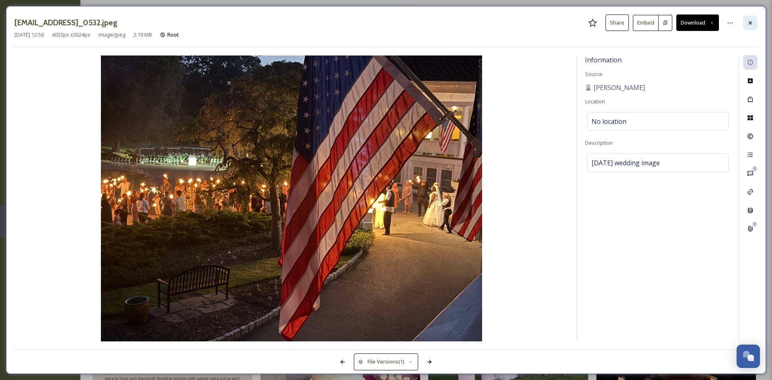
click at [749, 18] on div at bounding box center [750, 23] width 14 height 14
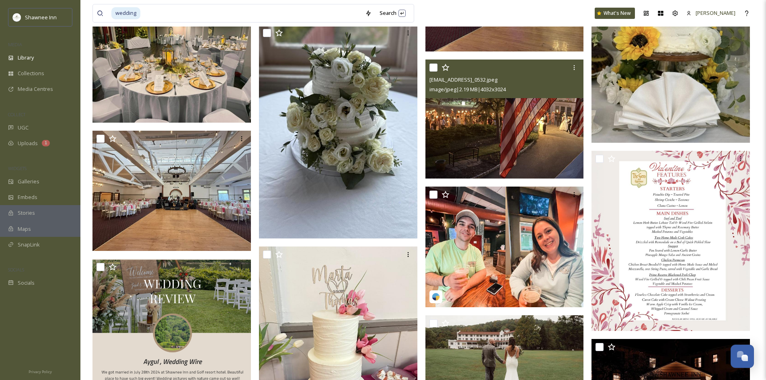
click at [486, 118] on img at bounding box center [504, 118] width 158 height 119
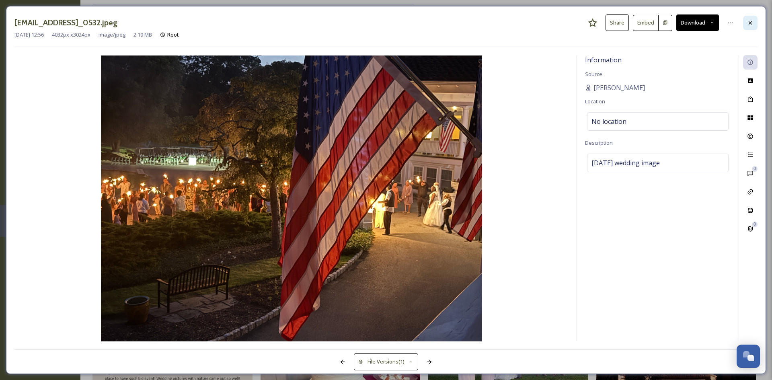
click at [752, 24] on icon at bounding box center [749, 22] width 3 height 3
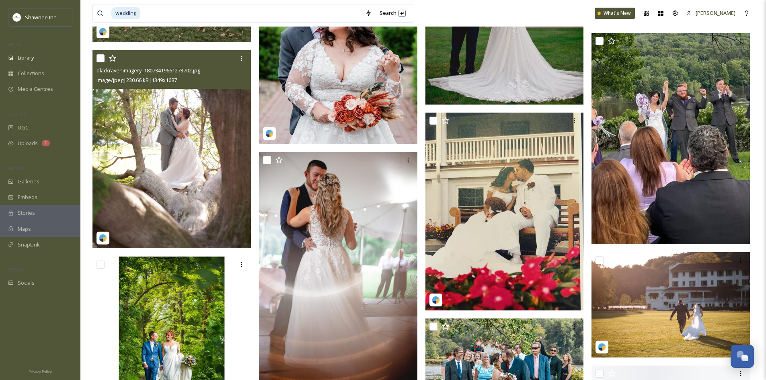
scroll to position [3744, 0]
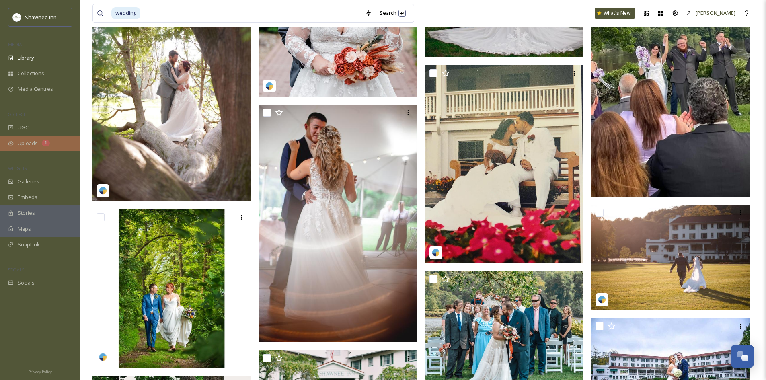
click at [51, 149] on div "Uploads 1" at bounding box center [40, 143] width 80 height 16
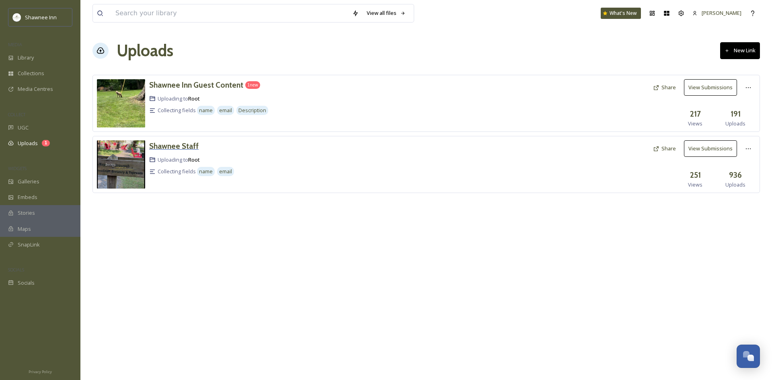
click at [160, 150] on h3 "Shawnee Staff" at bounding box center [173, 146] width 49 height 10
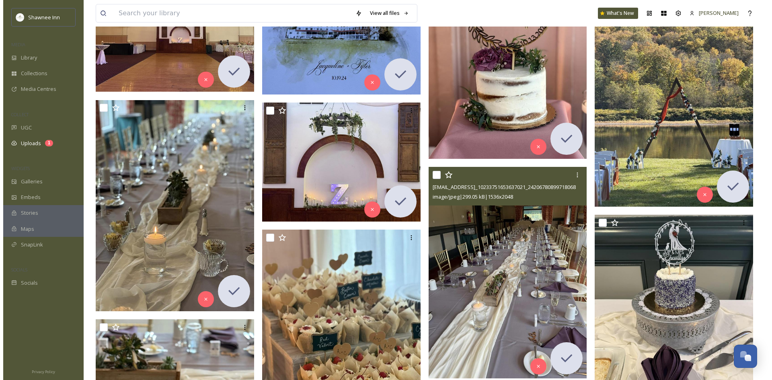
scroll to position [5145, 0]
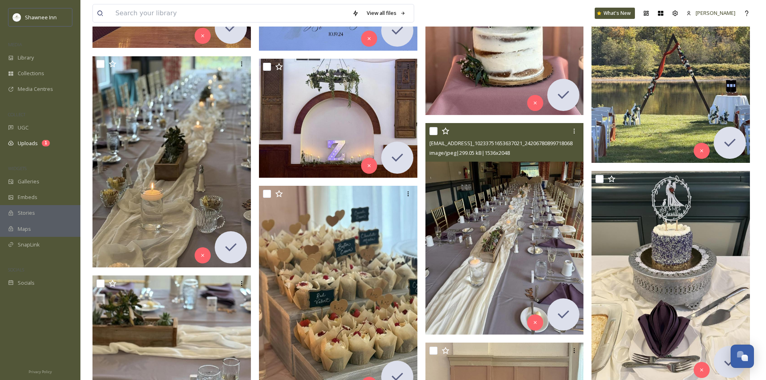
click at [474, 222] on img at bounding box center [504, 228] width 158 height 211
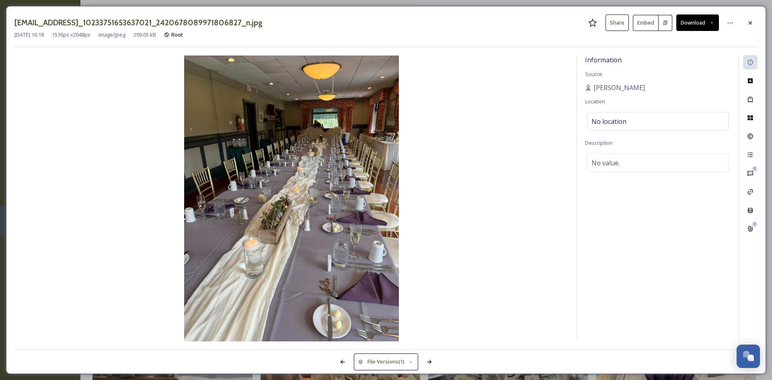
click at [696, 28] on button "Download" at bounding box center [697, 22] width 43 height 16
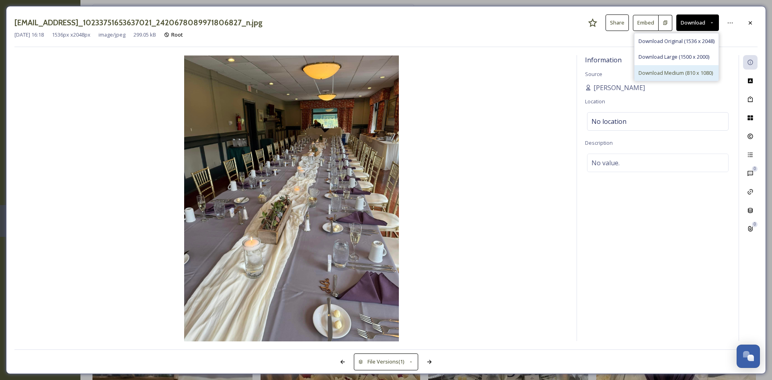
click at [664, 74] on span "Download Medium (810 x 1080)" at bounding box center [675, 73] width 74 height 8
